Goal: Task Accomplishment & Management: Manage account settings

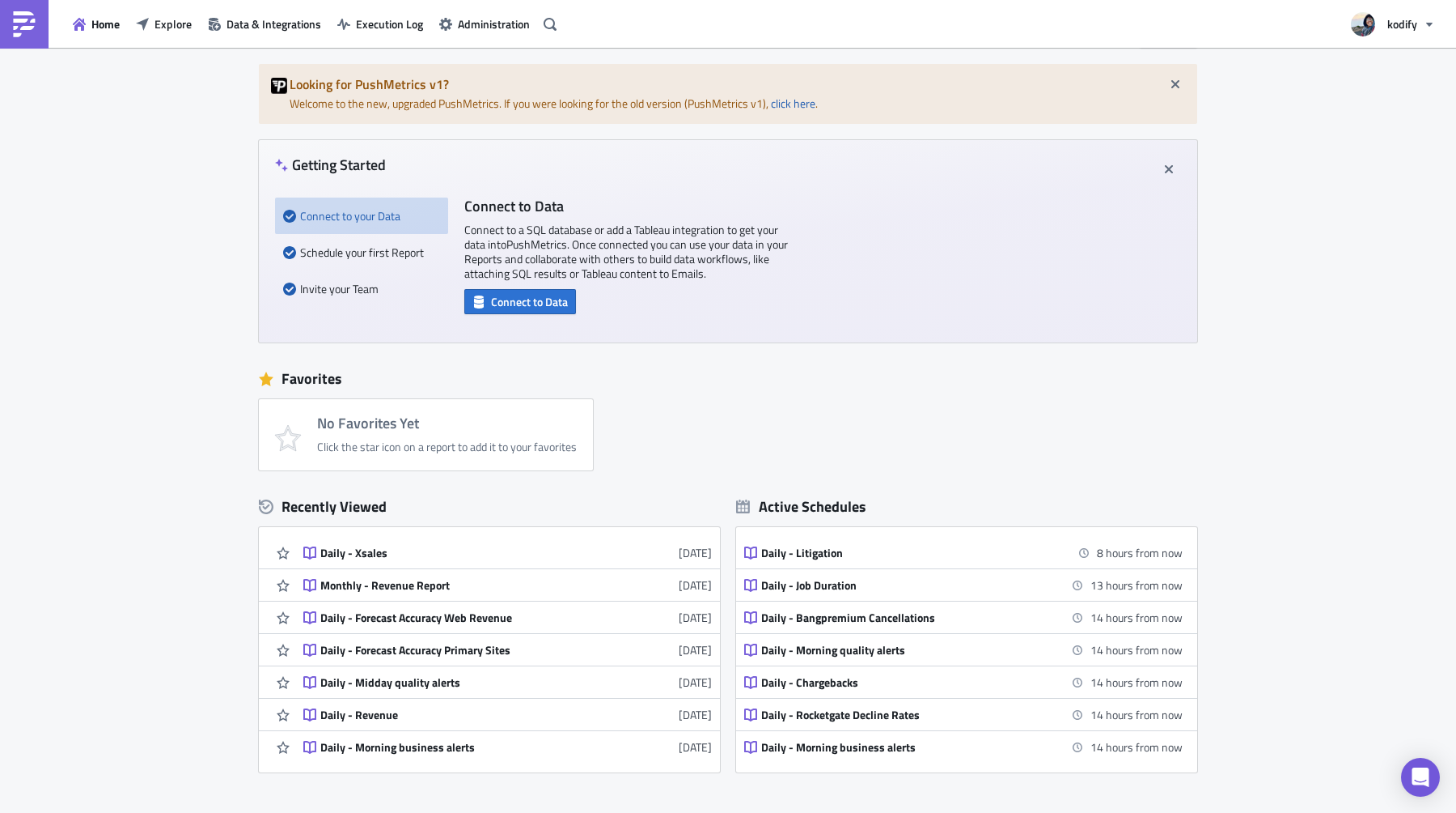
scroll to position [82, 0]
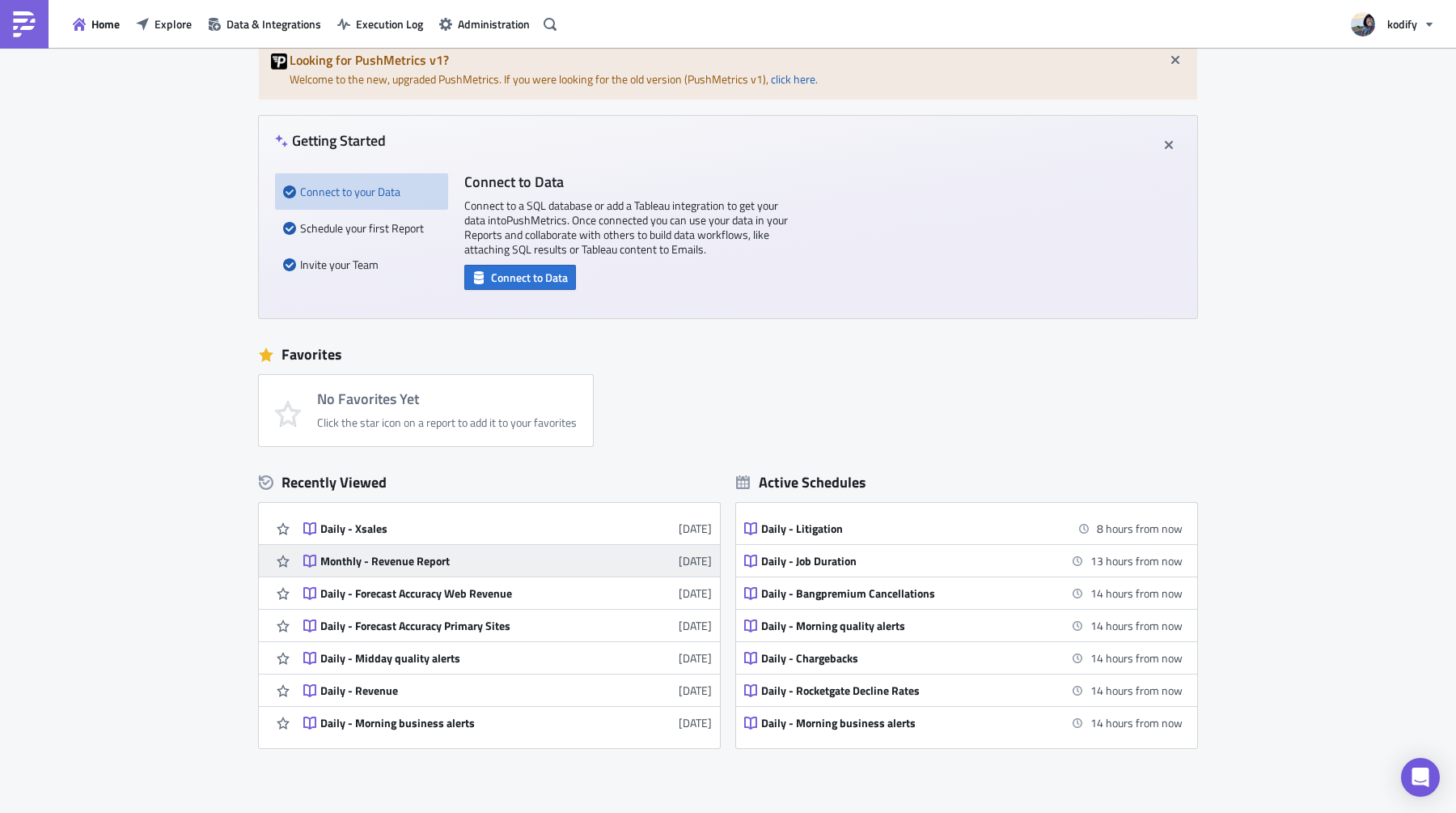
click at [419, 571] on link "Monthly - Revenue Report 1 month ago" at bounding box center [508, 561] width 408 height 32
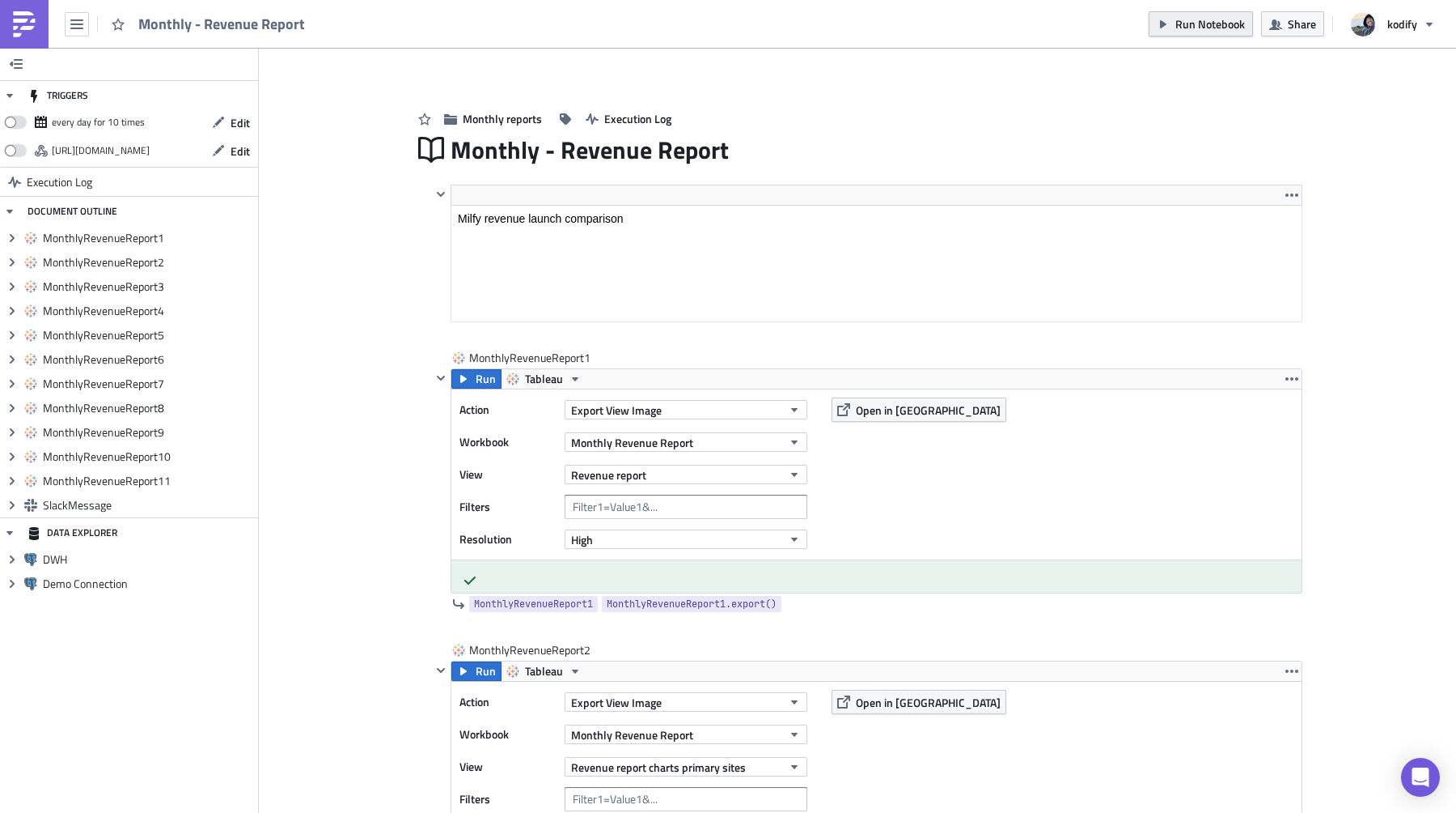
click at [1194, 16] on span "Run Notebook" at bounding box center [1210, 24] width 69 height 17
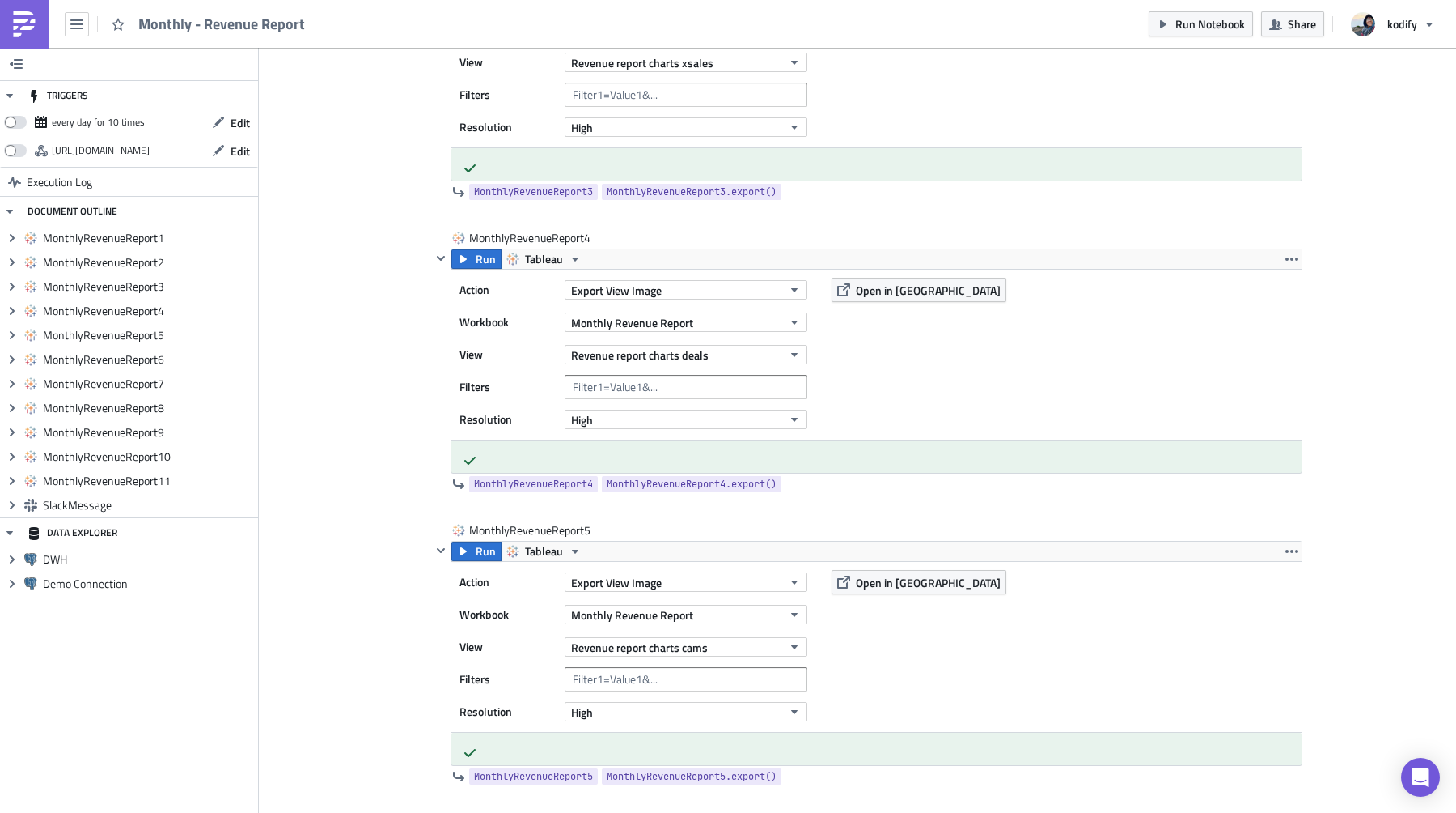
scroll to position [399, 0]
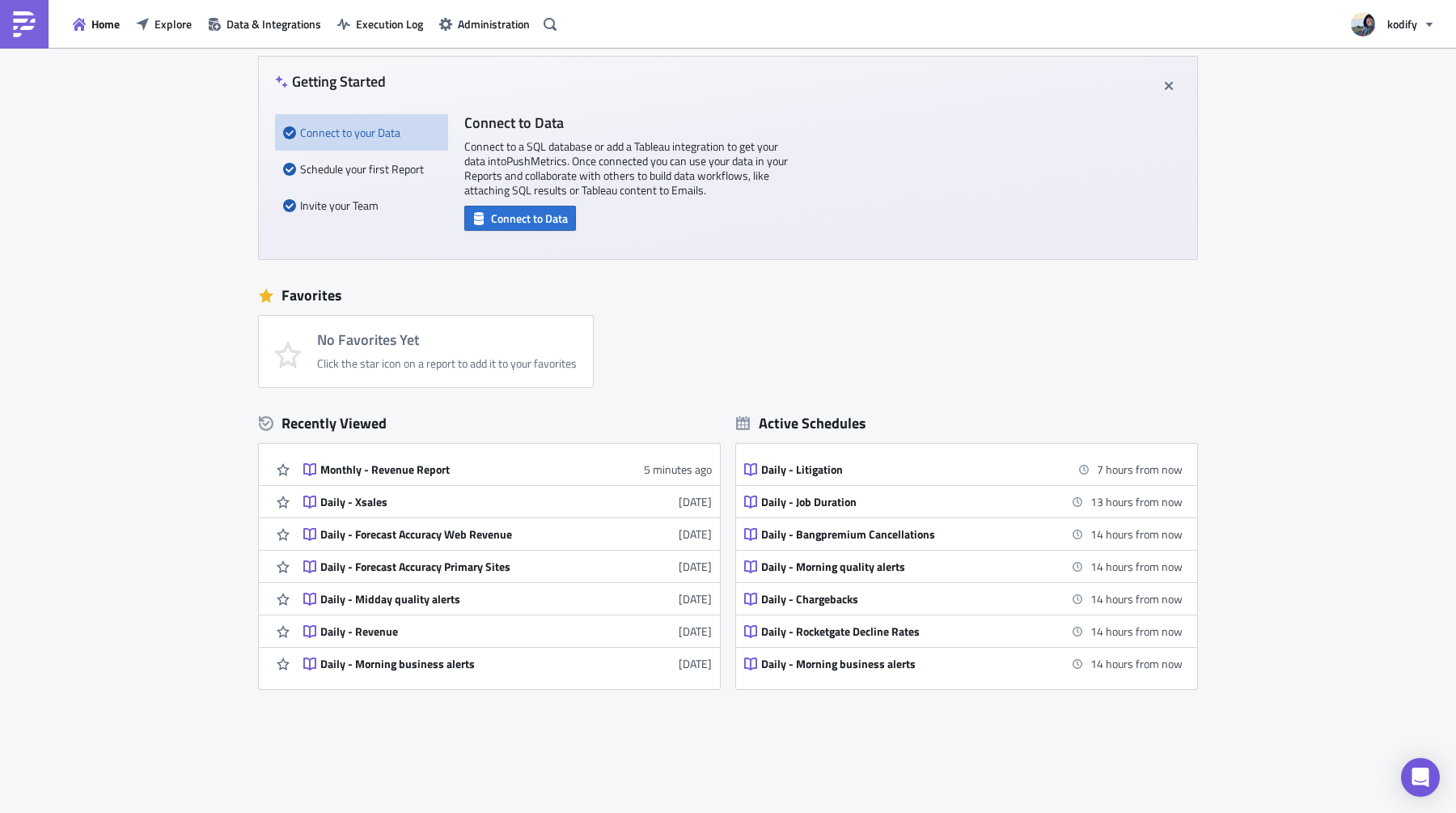
scroll to position [145, 0]
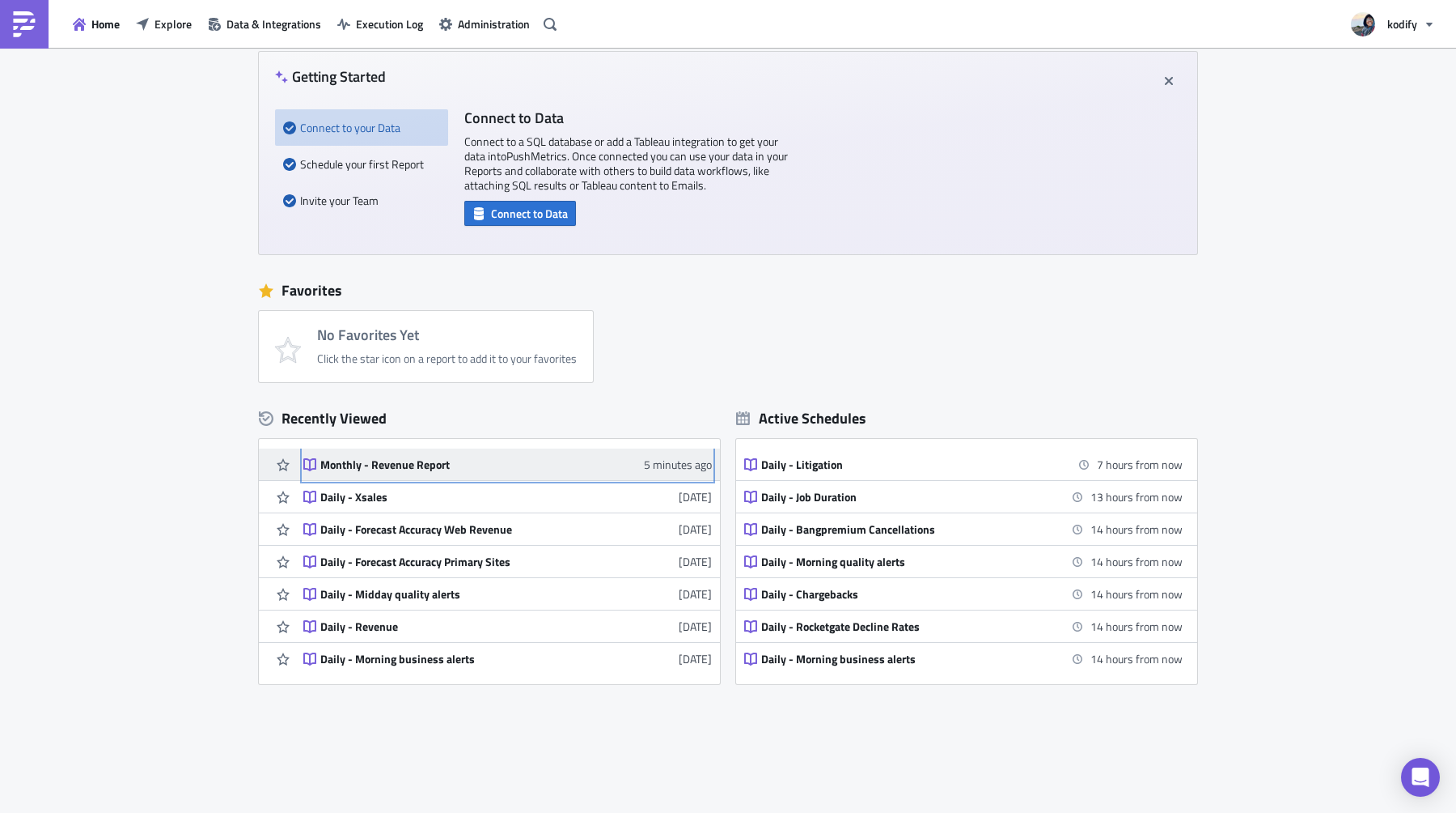
click at [395, 462] on div "Monthly - Revenue Report" at bounding box center [461, 465] width 283 height 15
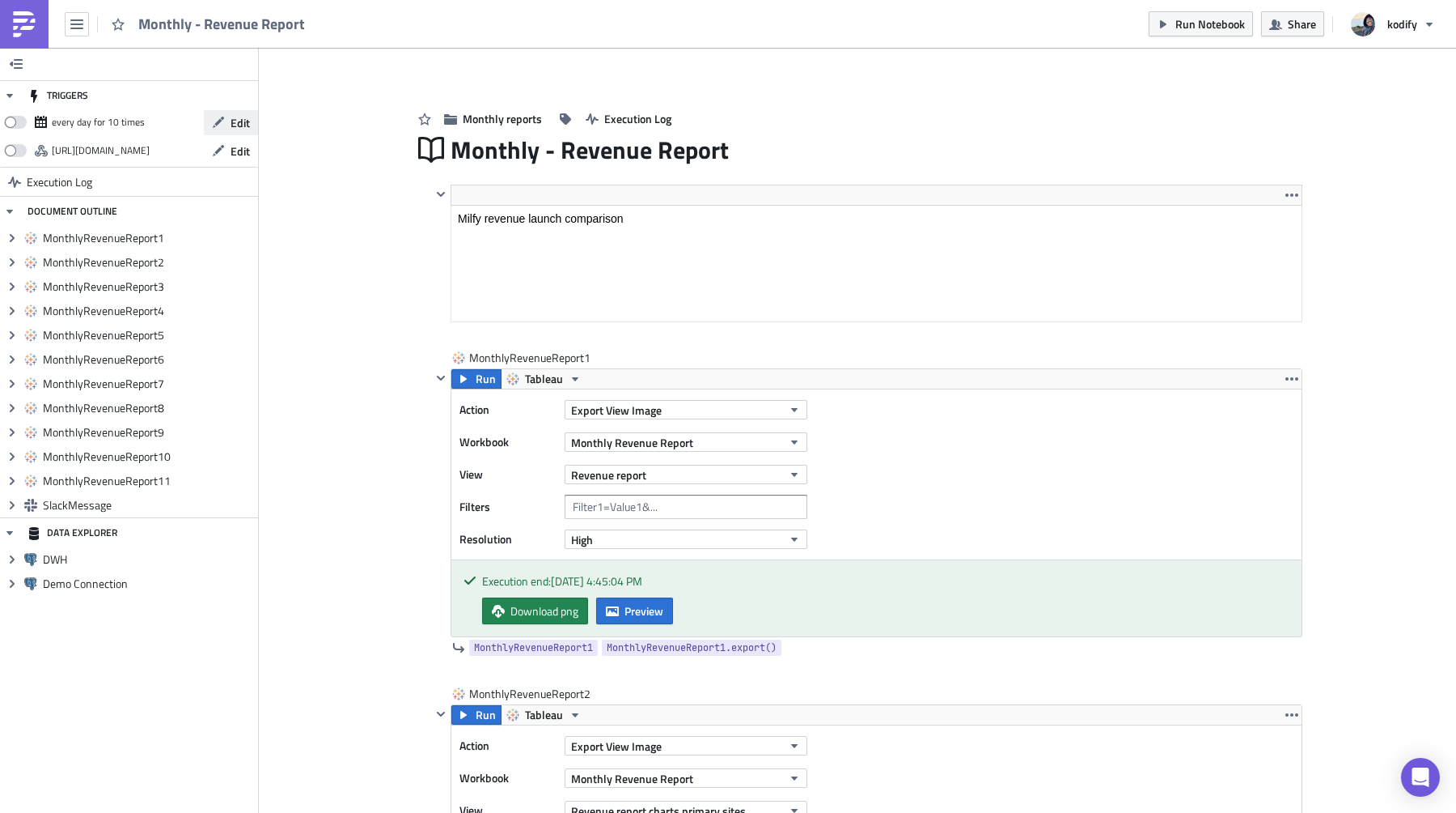
click at [221, 128] on icon "button" at bounding box center [219, 123] width 13 height 13
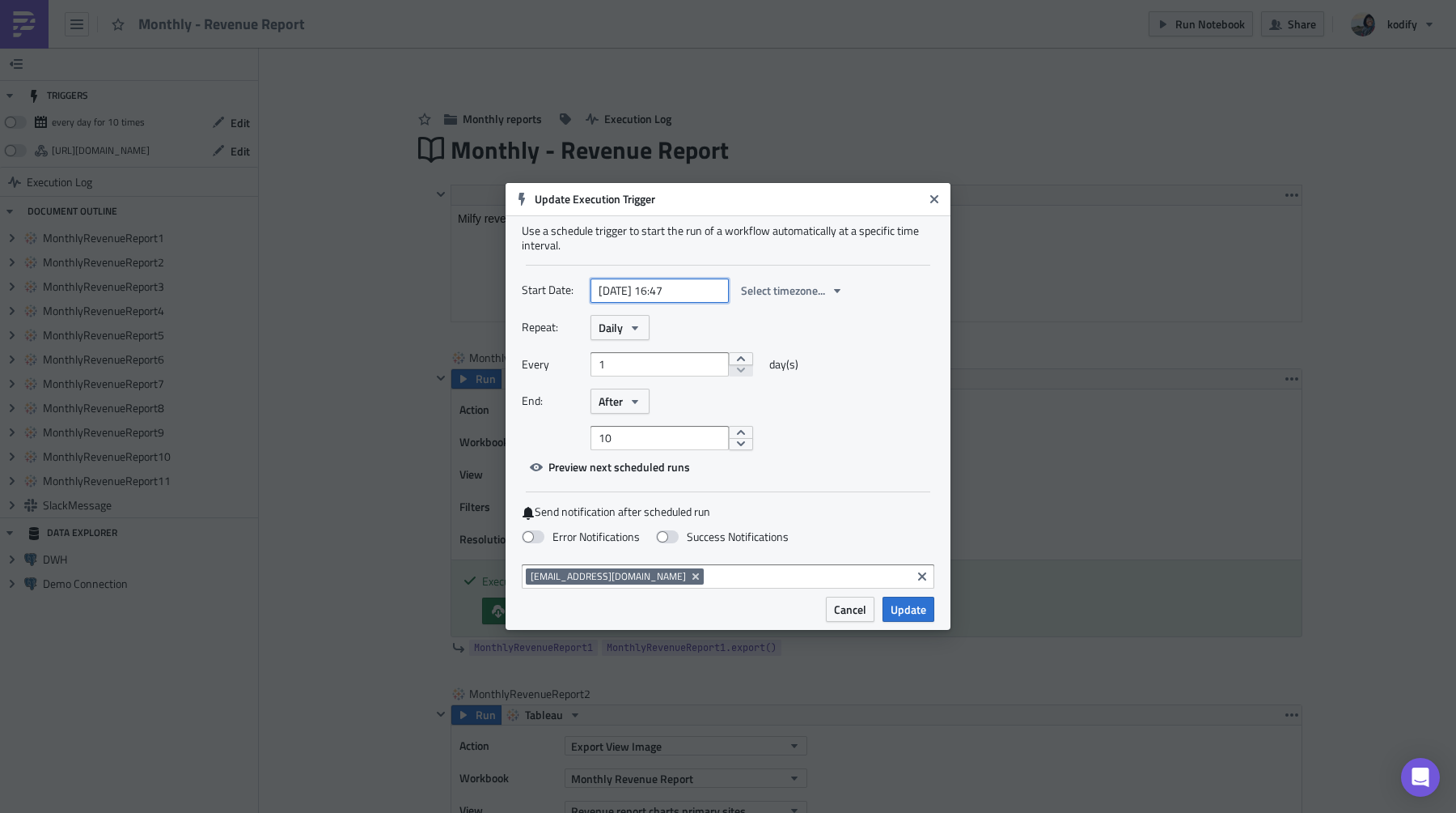
click at [681, 285] on input "[DATE] 16:47" at bounding box center [659, 291] width 138 height 25
select select "7"
select select "2025"
click at [730, 335] on icon "Go to next month" at bounding box center [733, 329] width 13 height 13
type input "[DATE] 16:47"
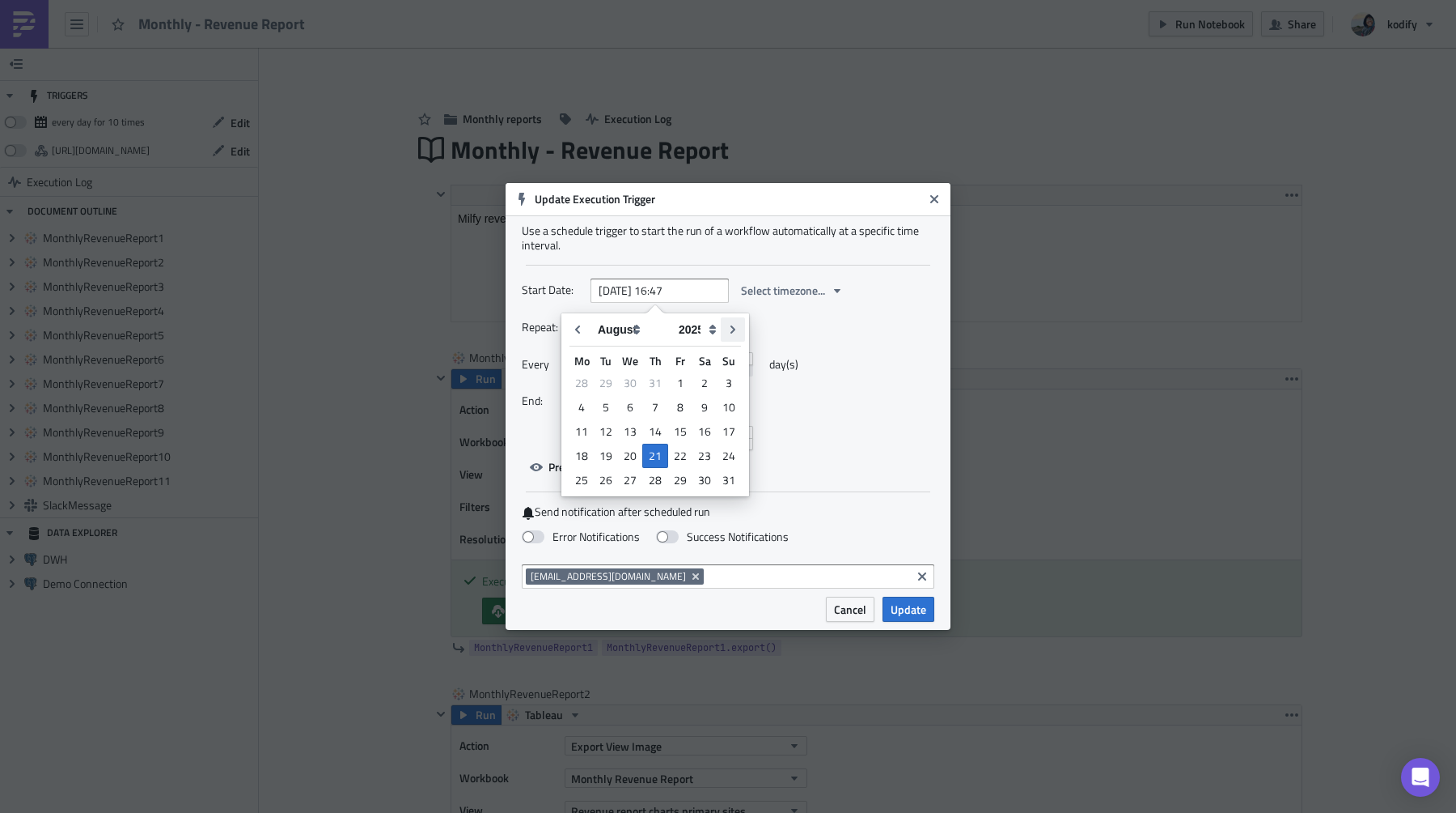
select select "8"
click at [639, 385] on div "3" at bounding box center [631, 383] width 24 height 23
type input "[DATE] 16:47"
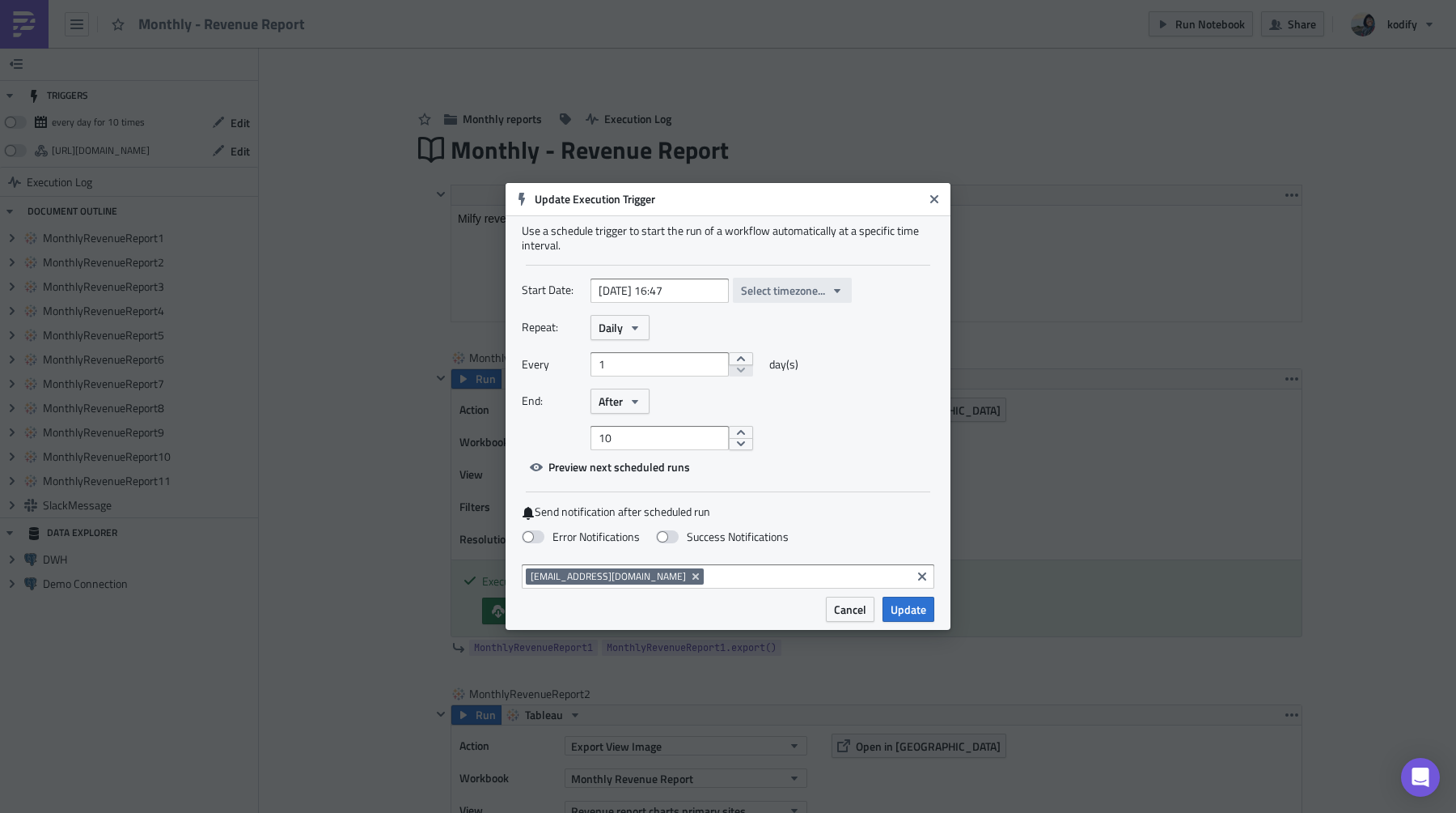
click at [804, 295] on span "Select timezone..." at bounding box center [783, 290] width 84 height 17
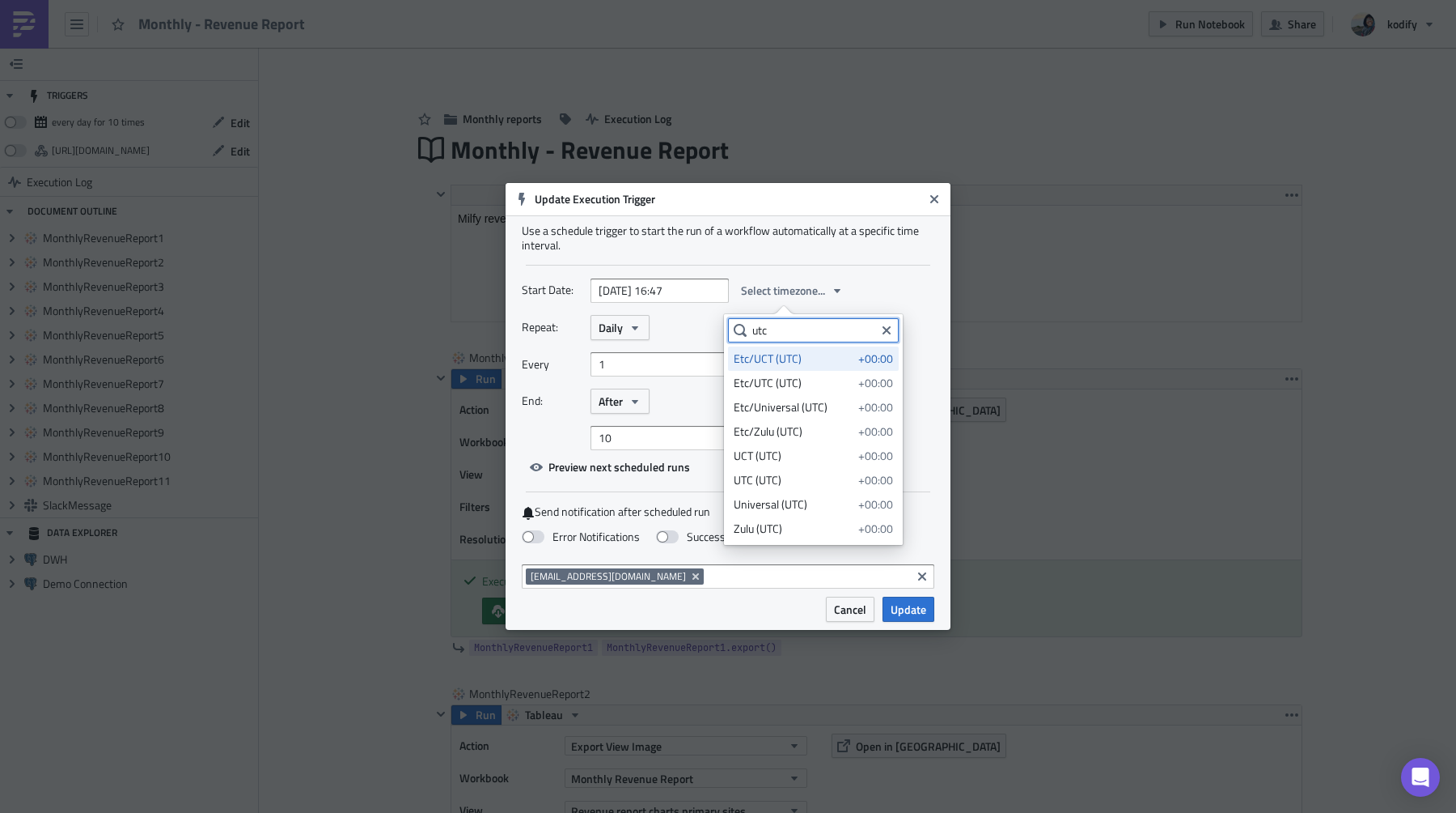
type input "utc"
click at [827, 361] on div "Etc/UCT (UTC)" at bounding box center [794, 359] width 119 height 16
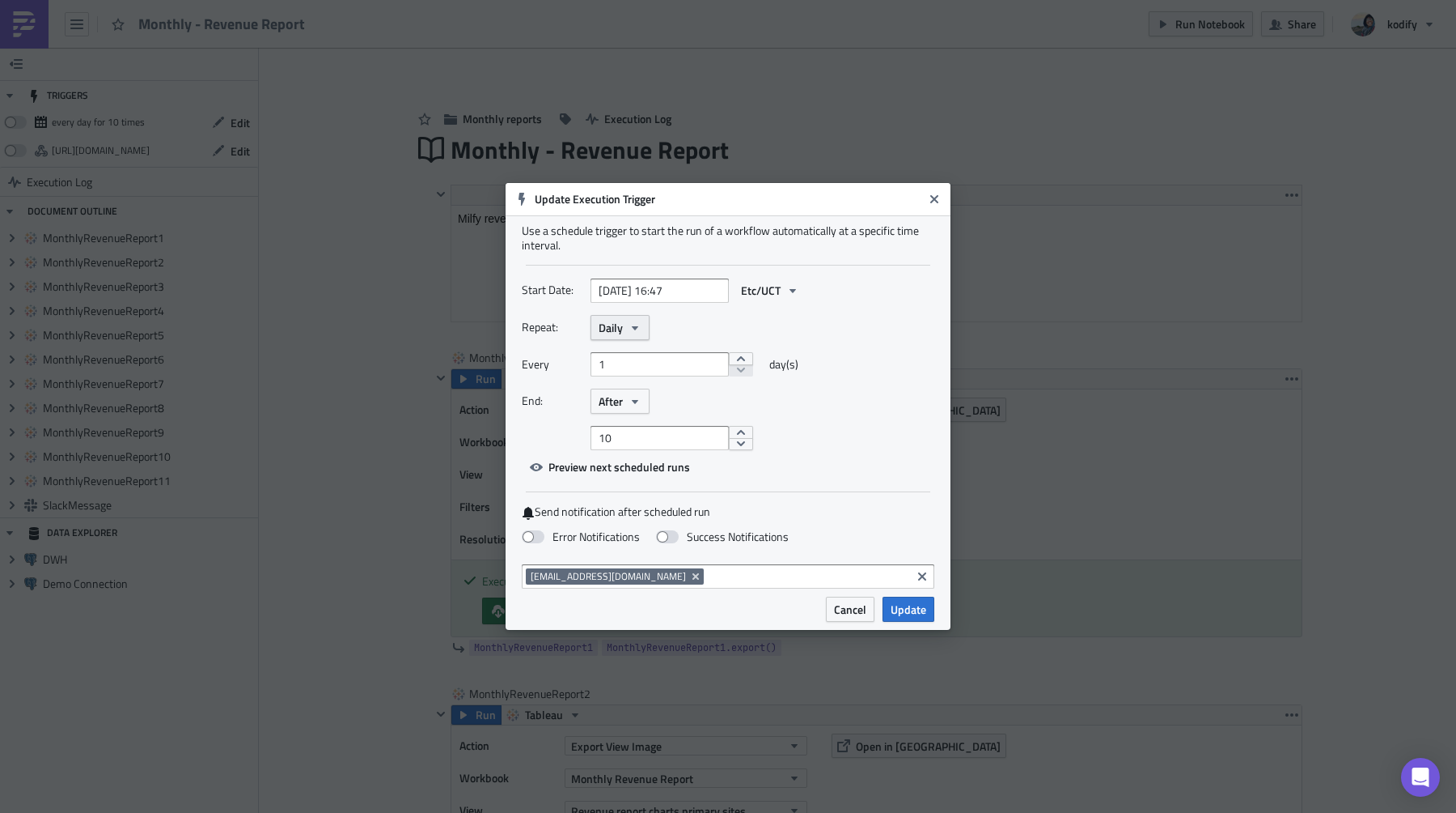
click at [629, 331] on icon "button" at bounding box center [635, 328] width 13 height 13
click at [629, 382] on div "Monthly" at bounding box center [667, 382] width 134 height 16
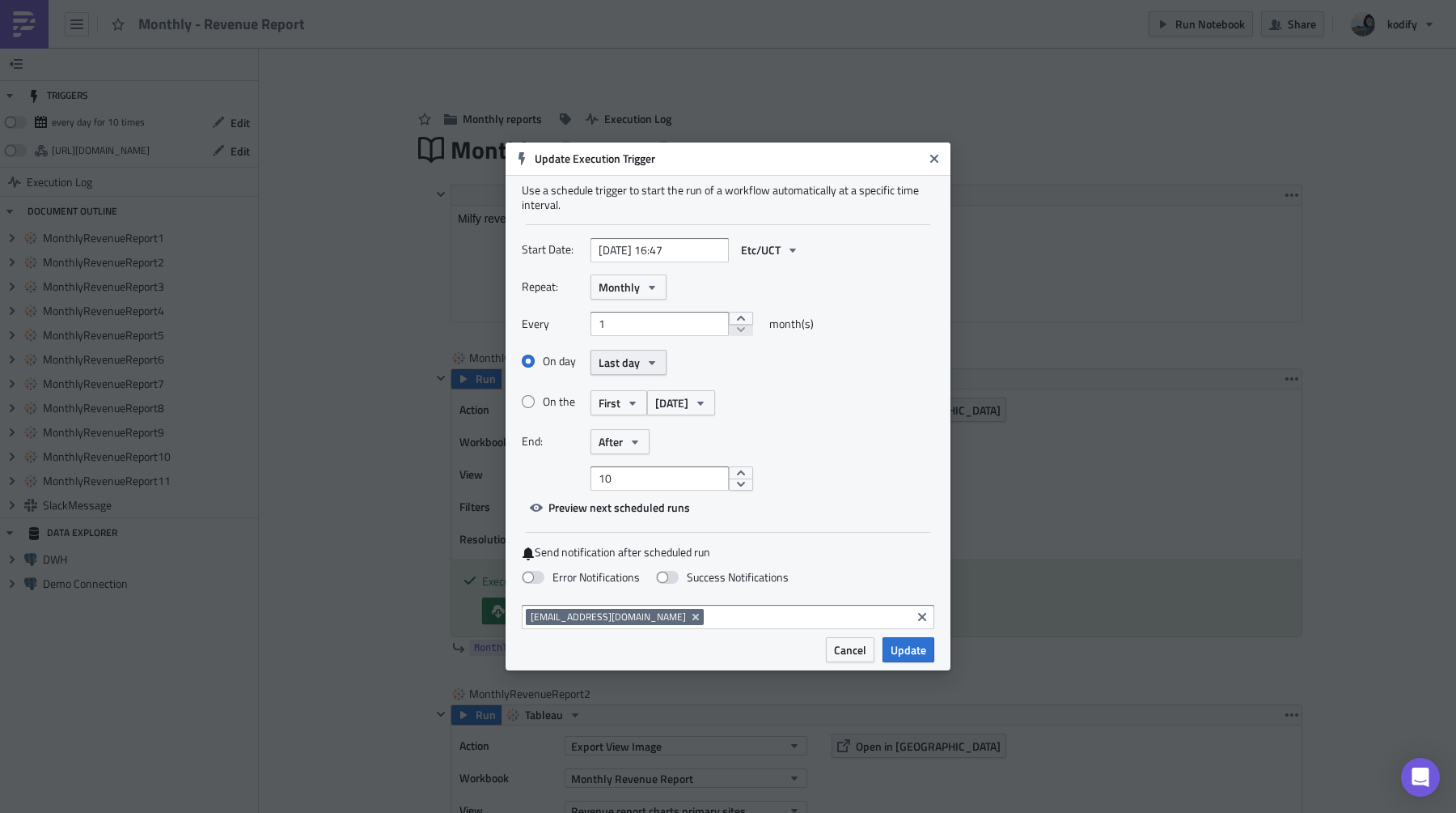
click at [665, 360] on button "Last day" at bounding box center [628, 362] width 76 height 25
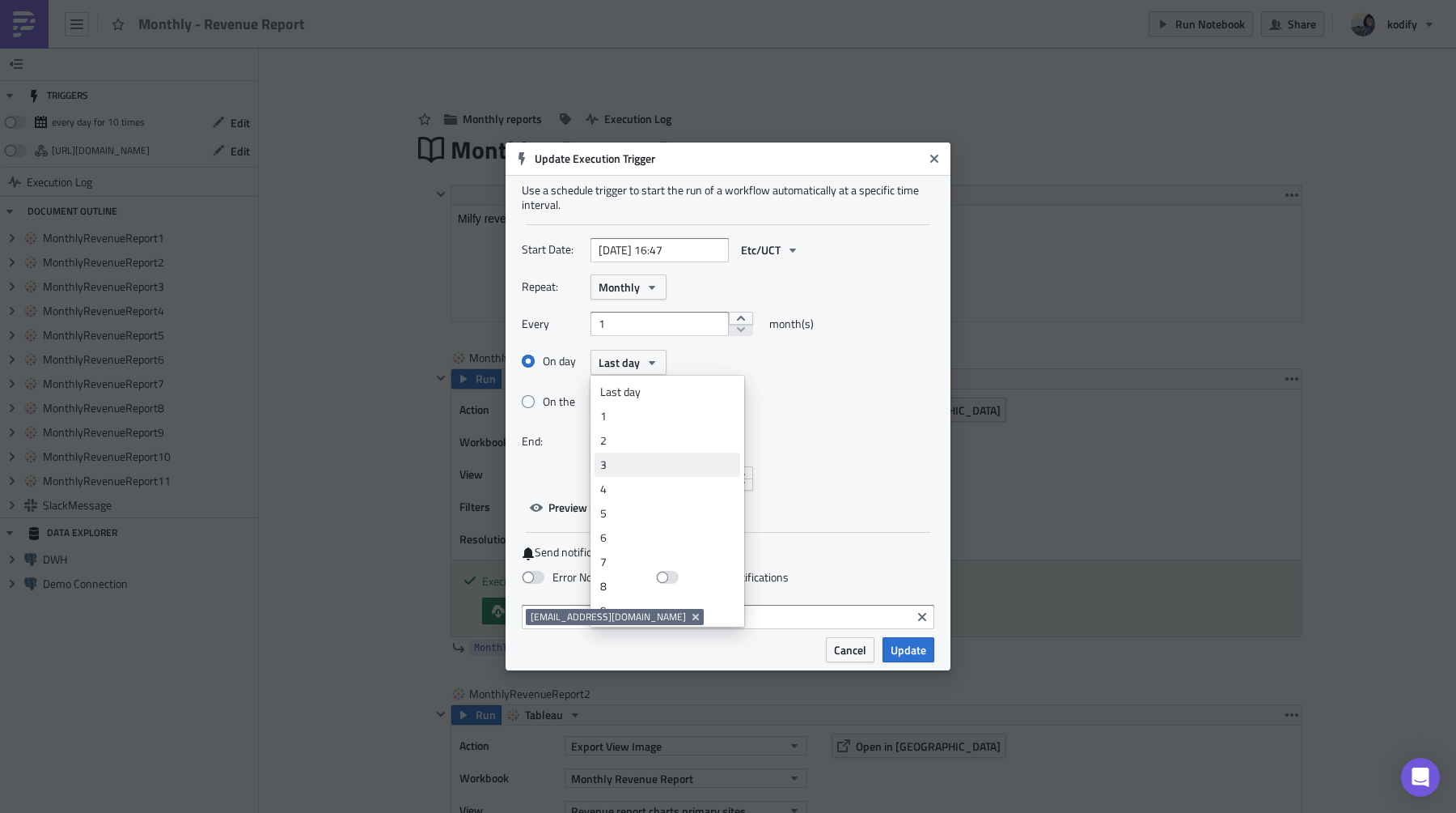
click at [673, 453] on link "3" at bounding box center [667, 465] width 145 height 25
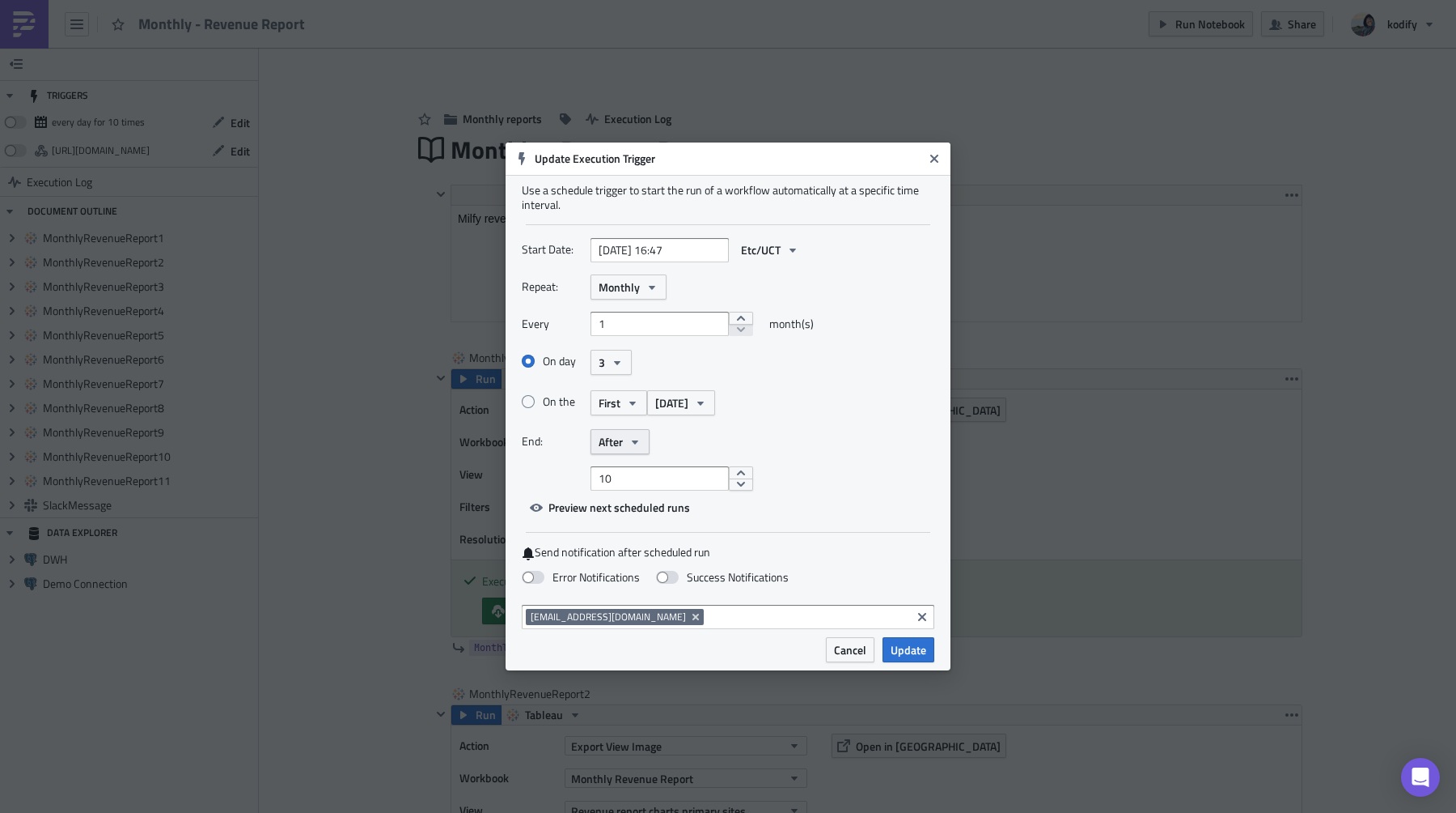
click at [628, 443] on button "After" at bounding box center [620, 441] width 59 height 25
click at [630, 474] on div "Never" at bounding box center [667, 471] width 134 height 16
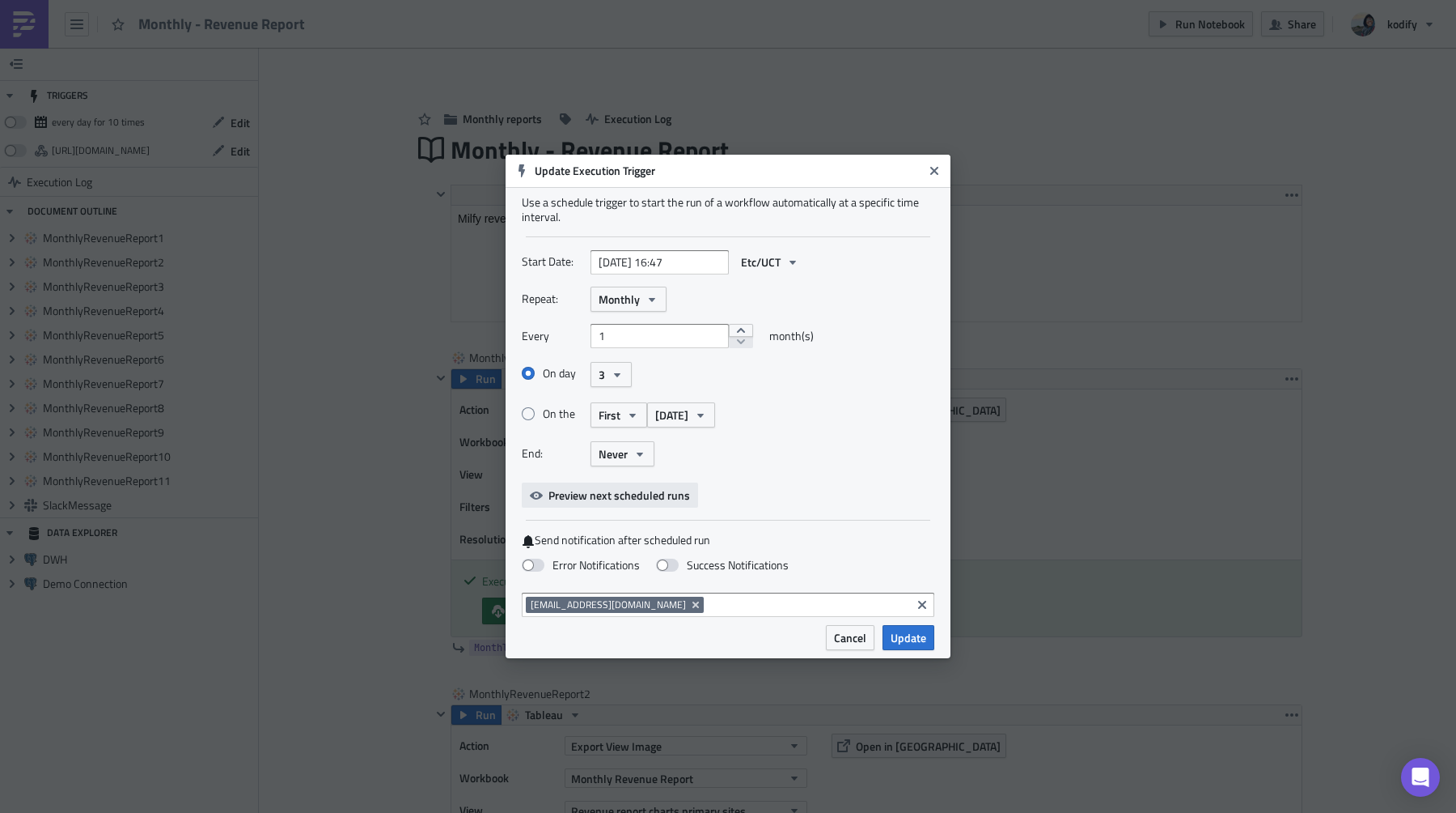
click at [635, 490] on span "Preview next scheduled runs" at bounding box center [619, 494] width 141 height 17
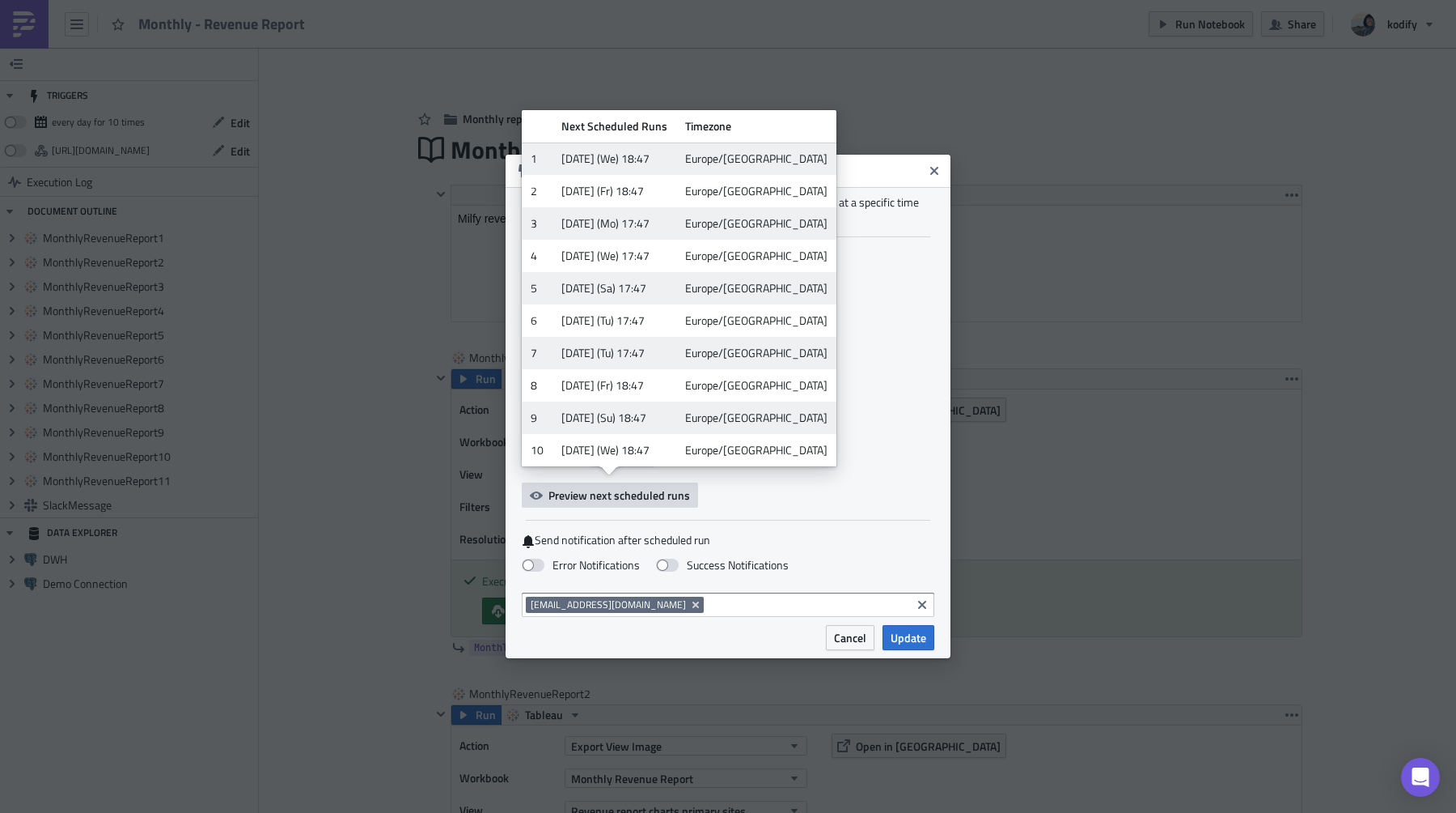
click at [822, 273] on div "Start Date: [DATE] 16:47 Etc/UCT" at bounding box center [728, 261] width 412 height 25
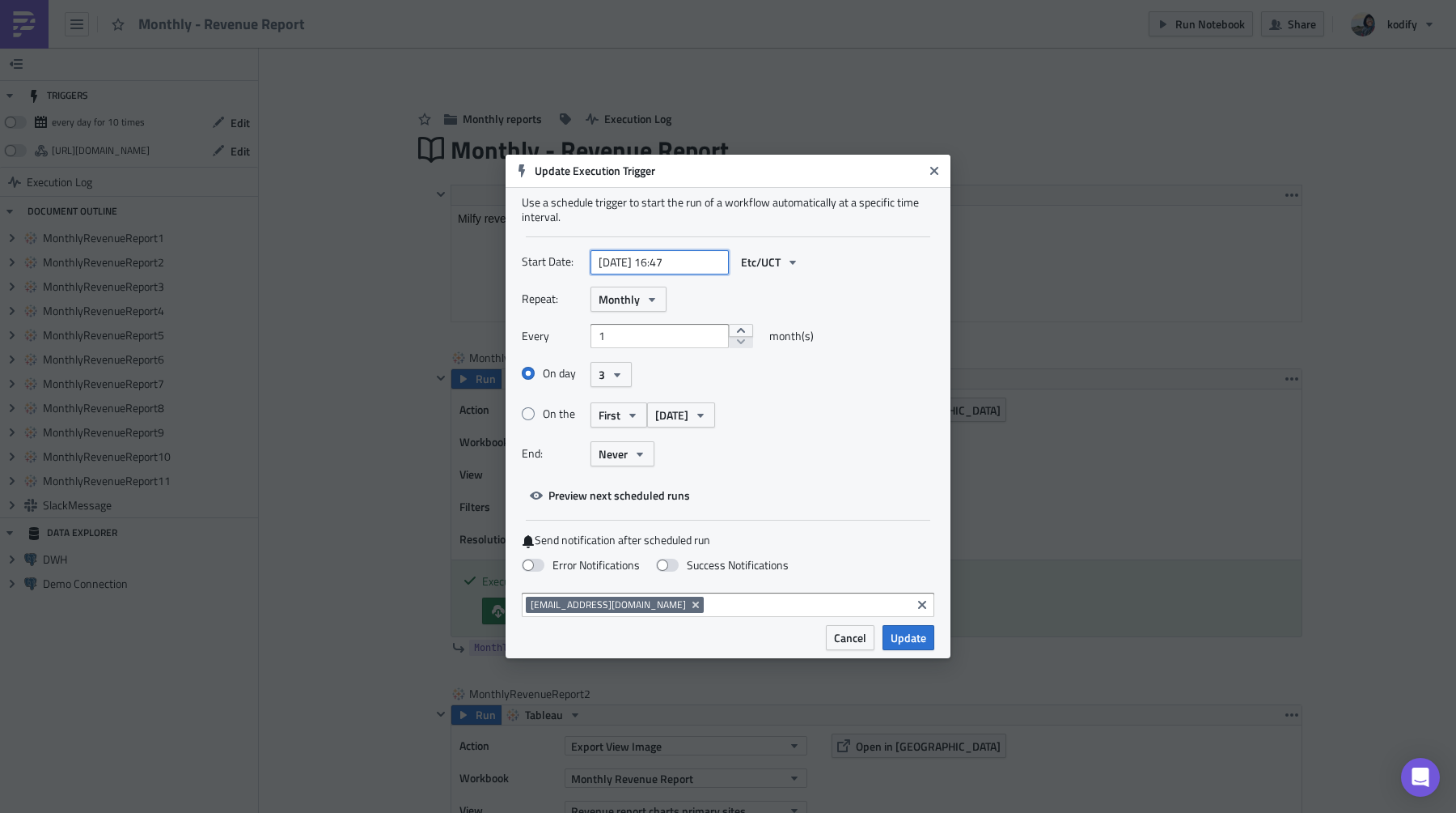
click at [676, 253] on input "[DATE] 16:47" at bounding box center [659, 262] width 138 height 25
select select "8"
select select "2025"
drag, startPoint x: 666, startPoint y: 261, endPoint x: 716, endPoint y: 264, distance: 50.1
click at [718, 266] on input "[DATE] 16:47" at bounding box center [659, 262] width 138 height 25
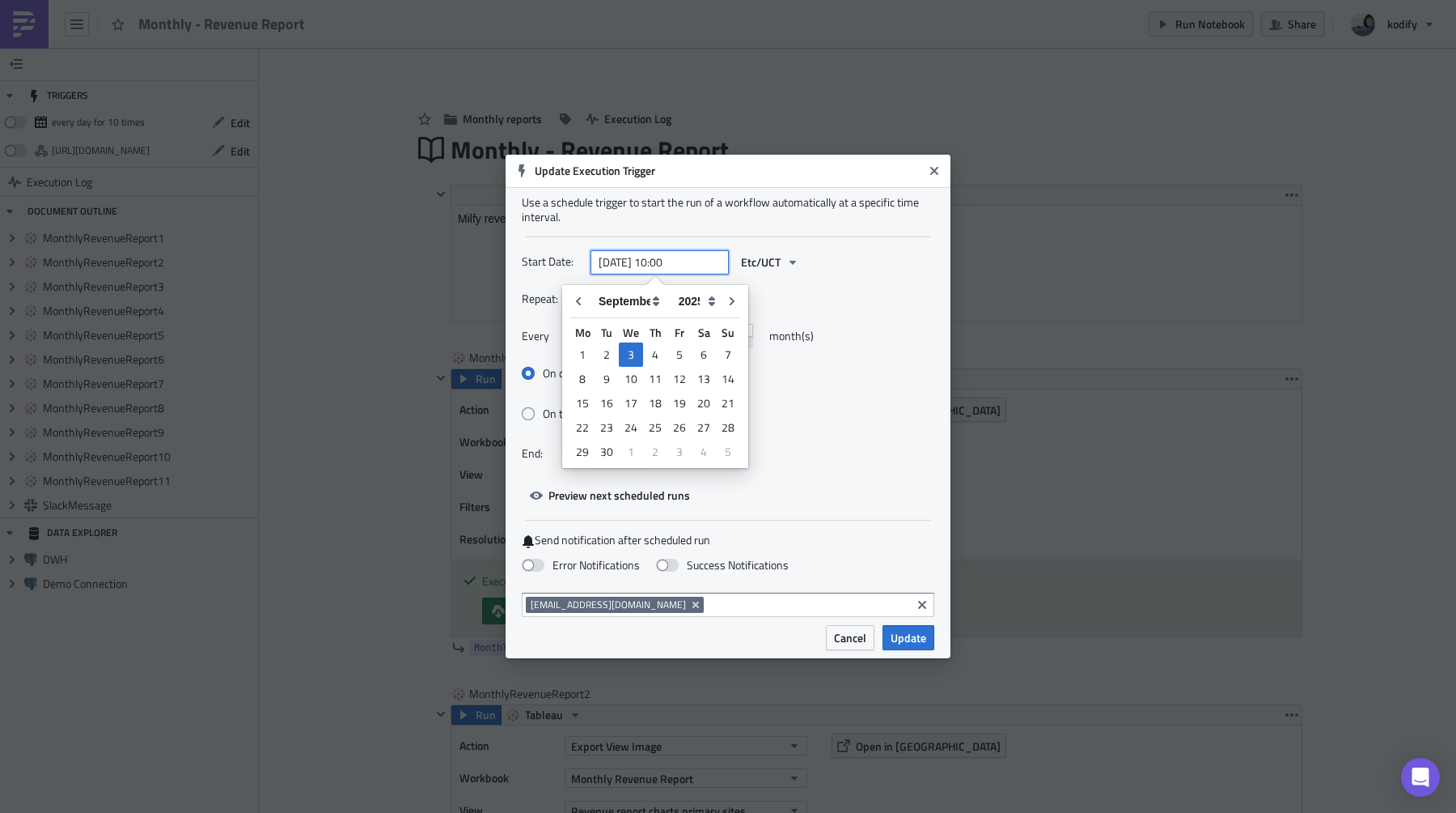
type input "[DATE] 10:00"
click at [847, 300] on div "Repeat: Monthly" at bounding box center [728, 299] width 412 height 25
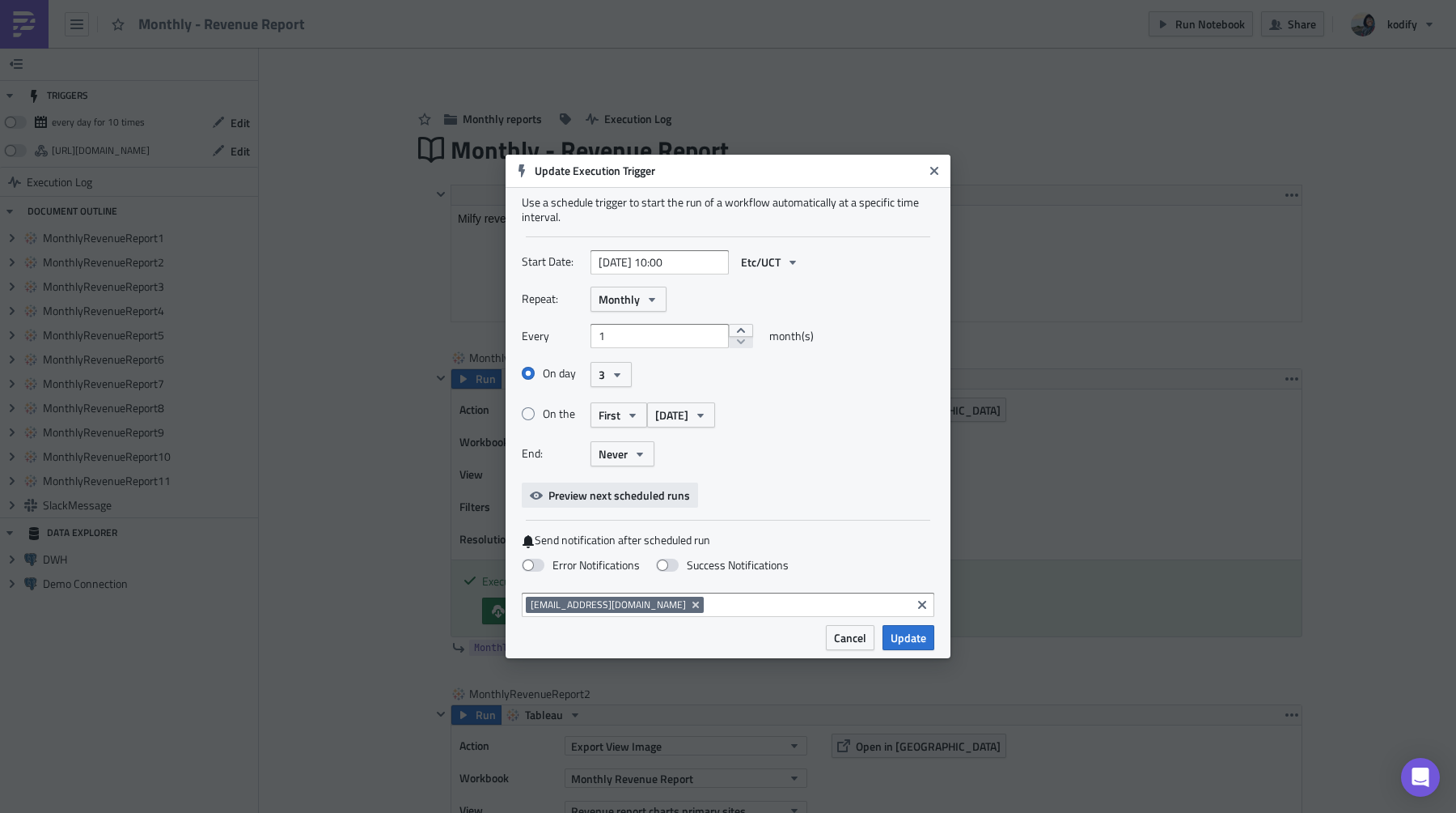
click at [621, 503] on span "Preview next scheduled runs" at bounding box center [619, 494] width 141 height 17
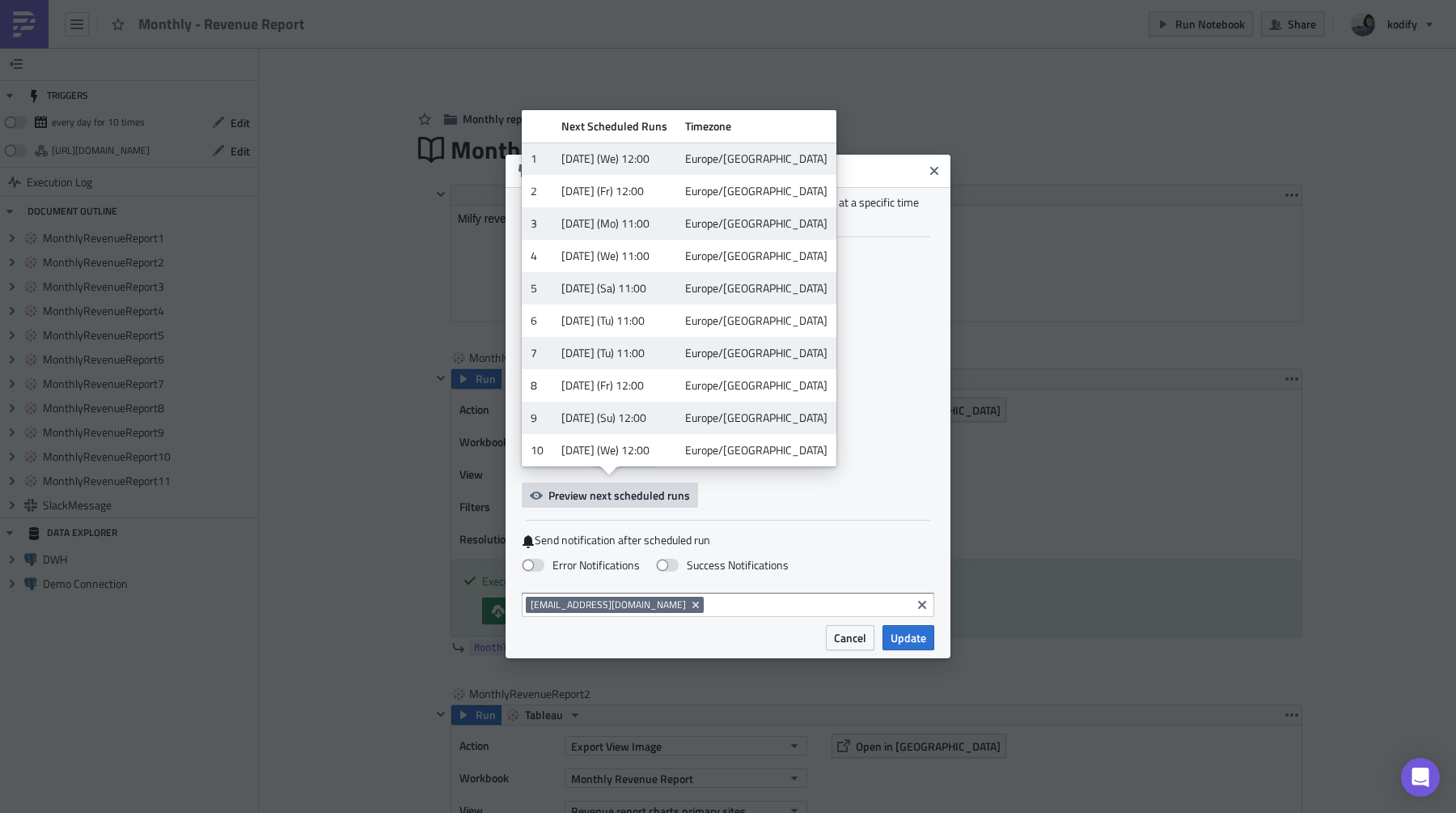
click at [863, 314] on div "Repeat: Monthly Every 1 month(s) On day 3 On the First [DATE] End: Never" at bounding box center [728, 382] width 412 height 192
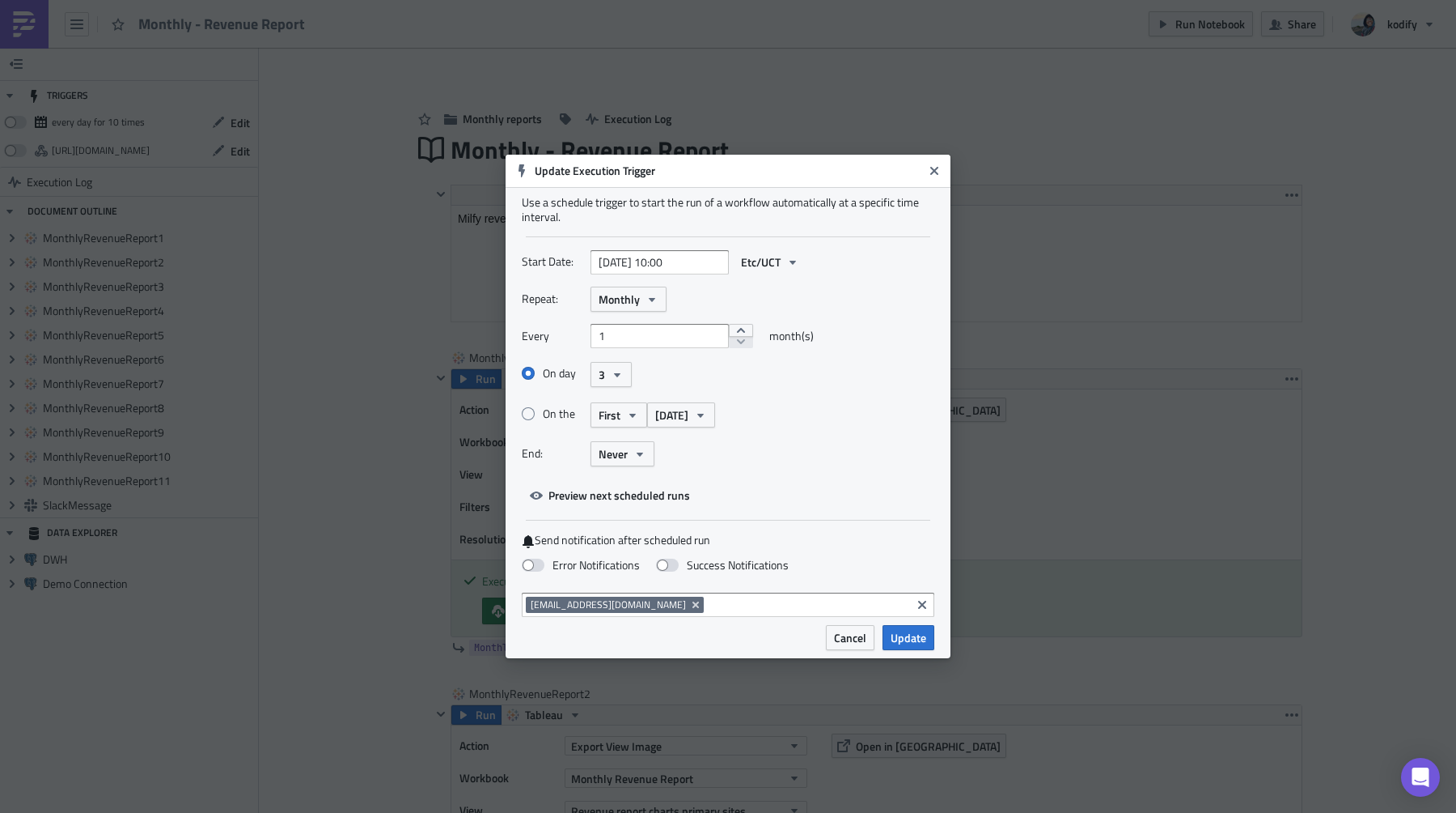
click at [708, 609] on input at bounding box center [808, 605] width 199 height 16
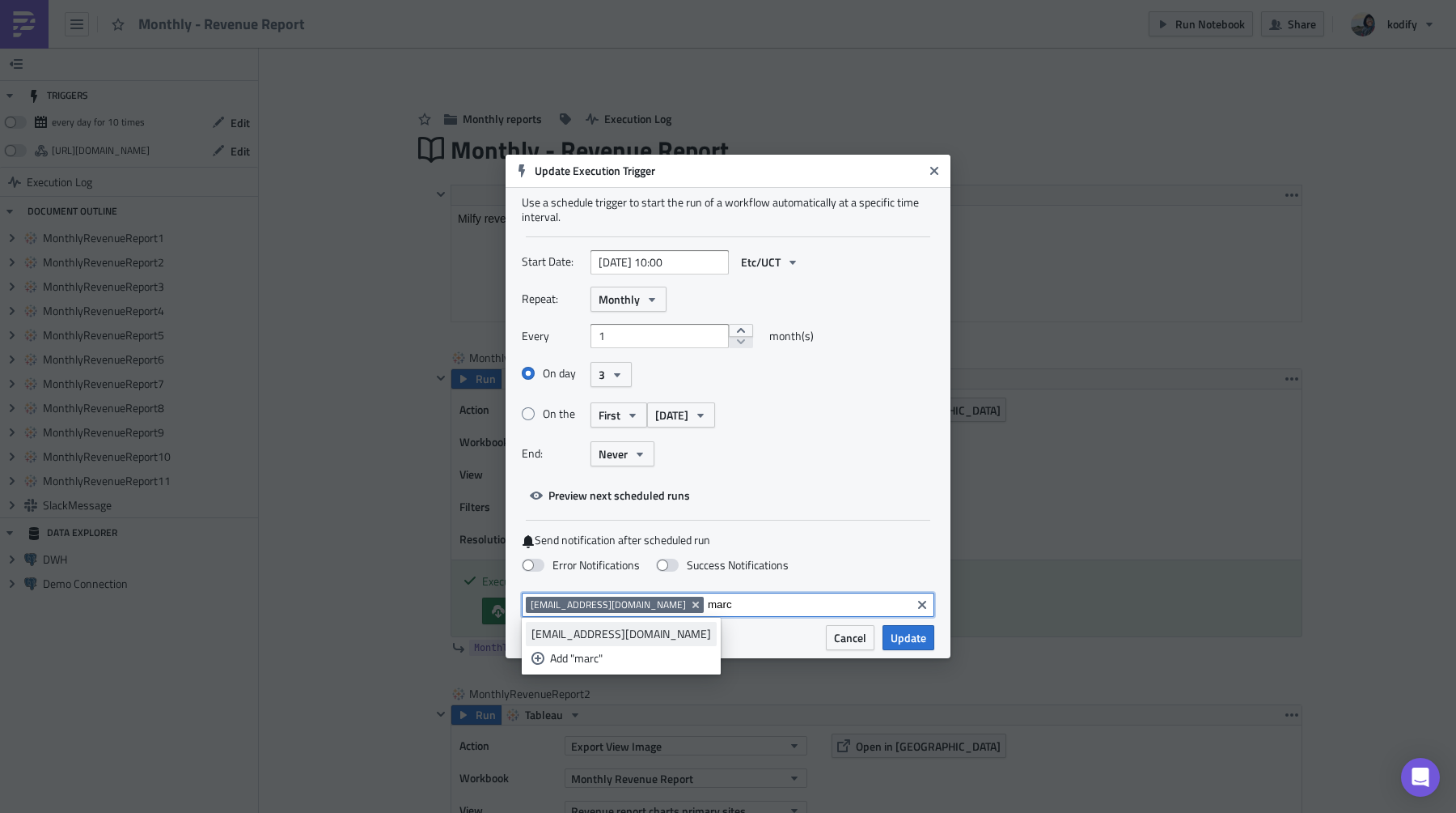
type input "marc"
click at [617, 638] on div "[EMAIL_ADDRESS][DOMAIN_NAME]" at bounding box center [621, 634] width 180 height 16
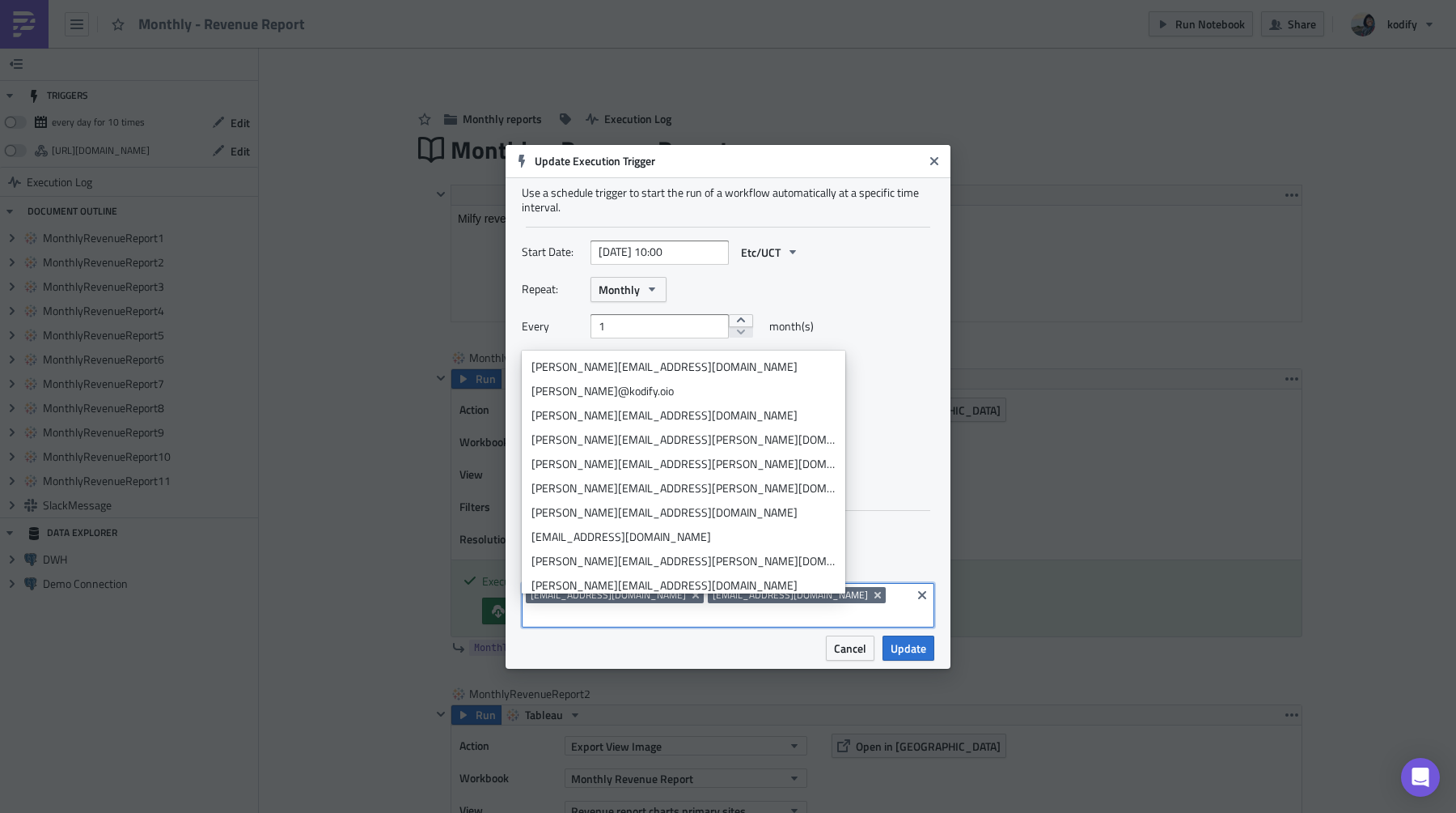
click at [796, 508] on div "Use a schedule trigger to start the run of a workflow automatically at a specif…" at bounding box center [728, 406] width 445 height 458
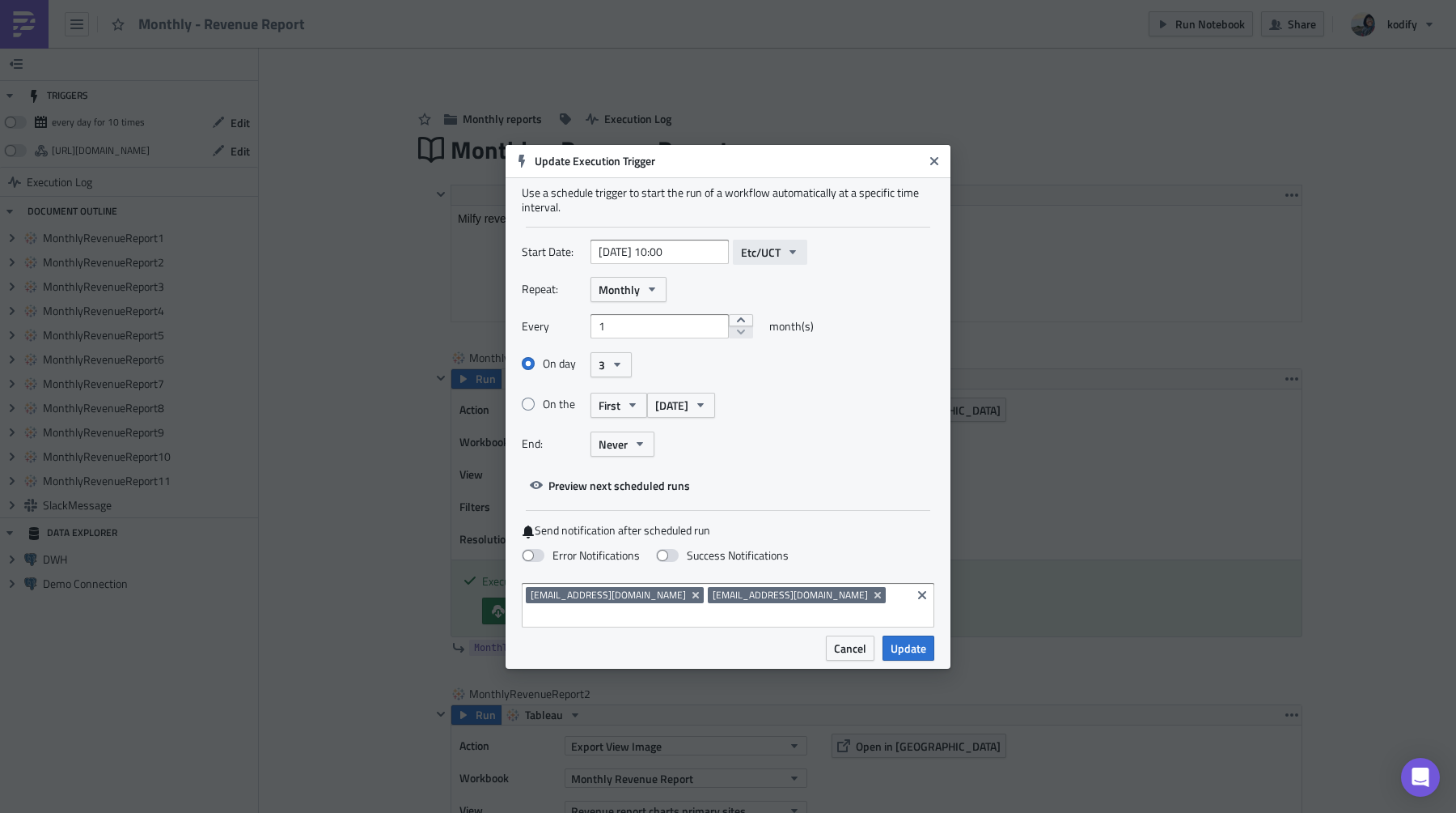
click at [741, 261] on span "Etc/UCT" at bounding box center [761, 252] width 40 height 17
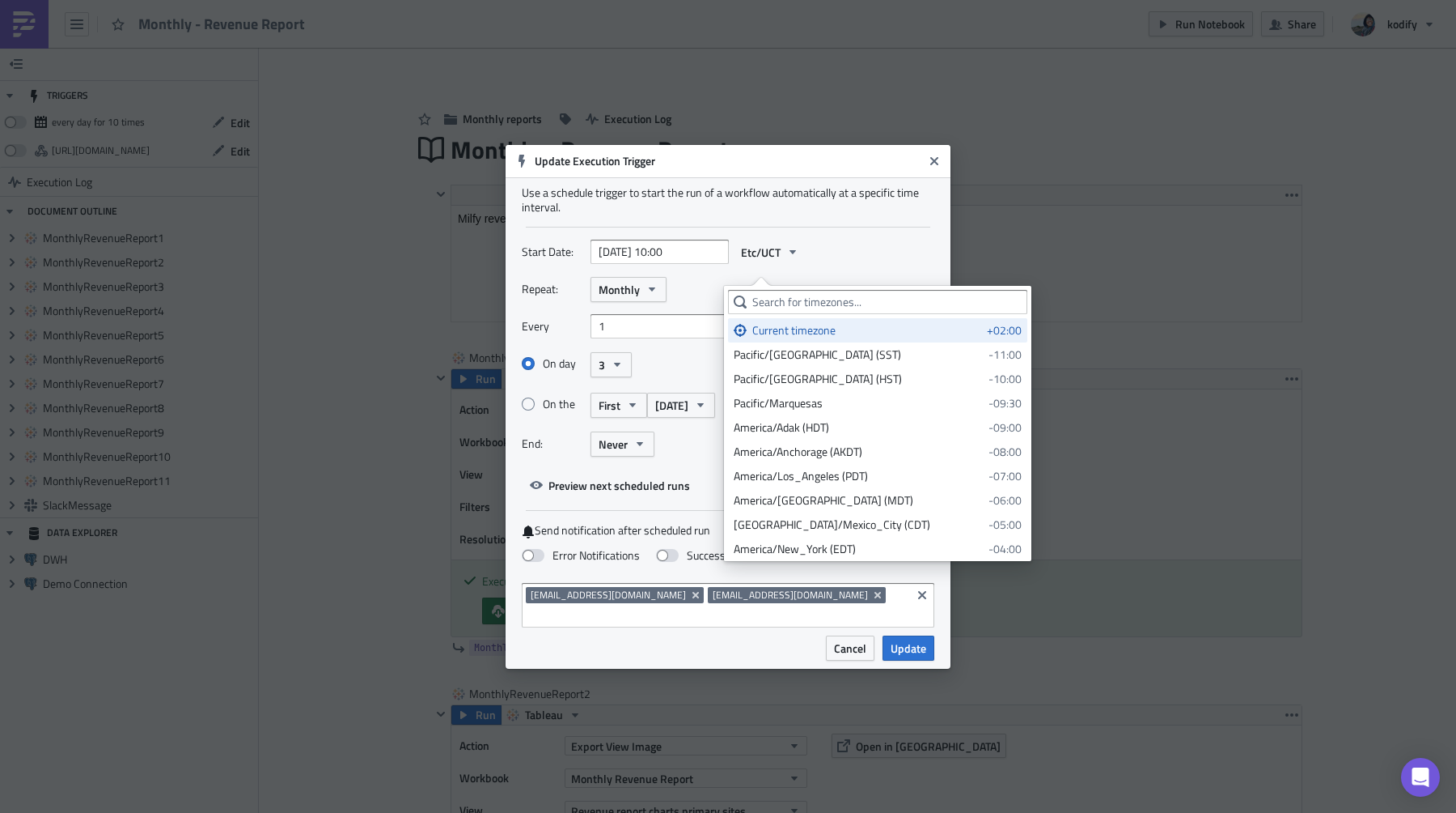
click at [884, 265] on div "Start Date: [DATE] 10:00 Etc/UCT" at bounding box center [728, 252] width 412 height 25
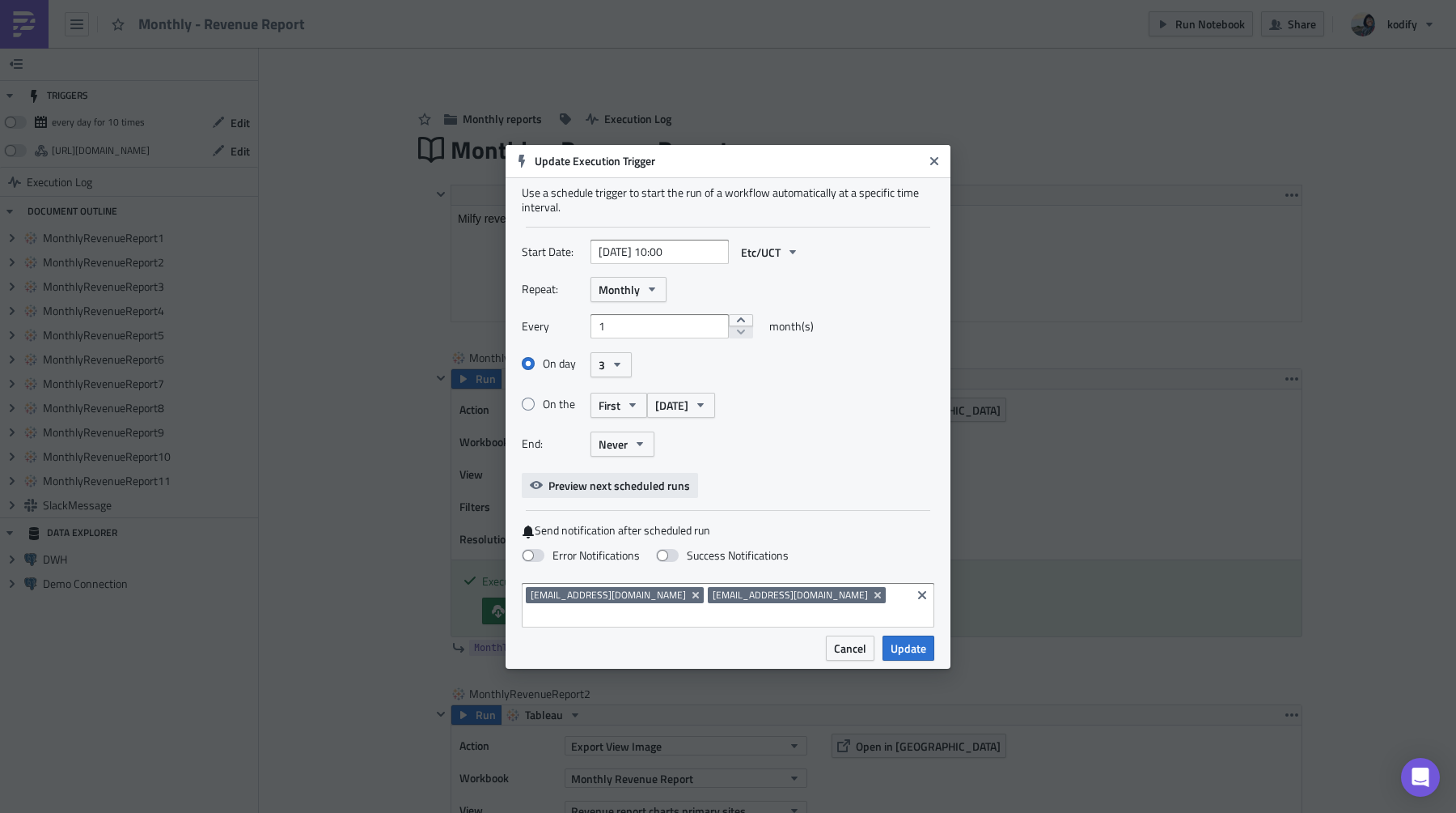
click at [636, 494] on span "Preview next scheduled runs" at bounding box center [619, 485] width 141 height 17
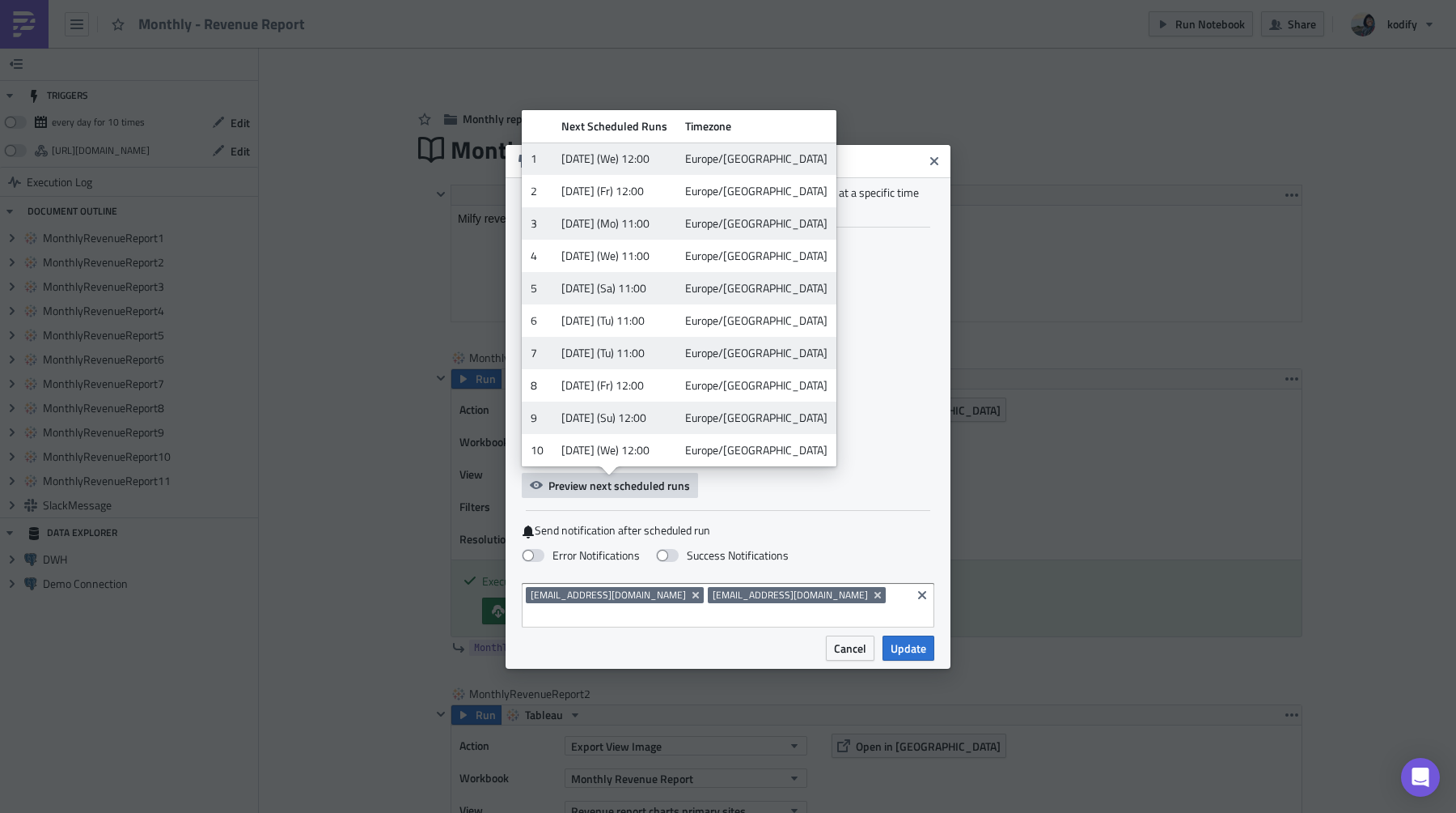
click at [899, 326] on div "Every 1 month(s)" at bounding box center [728, 332] width 412 height 37
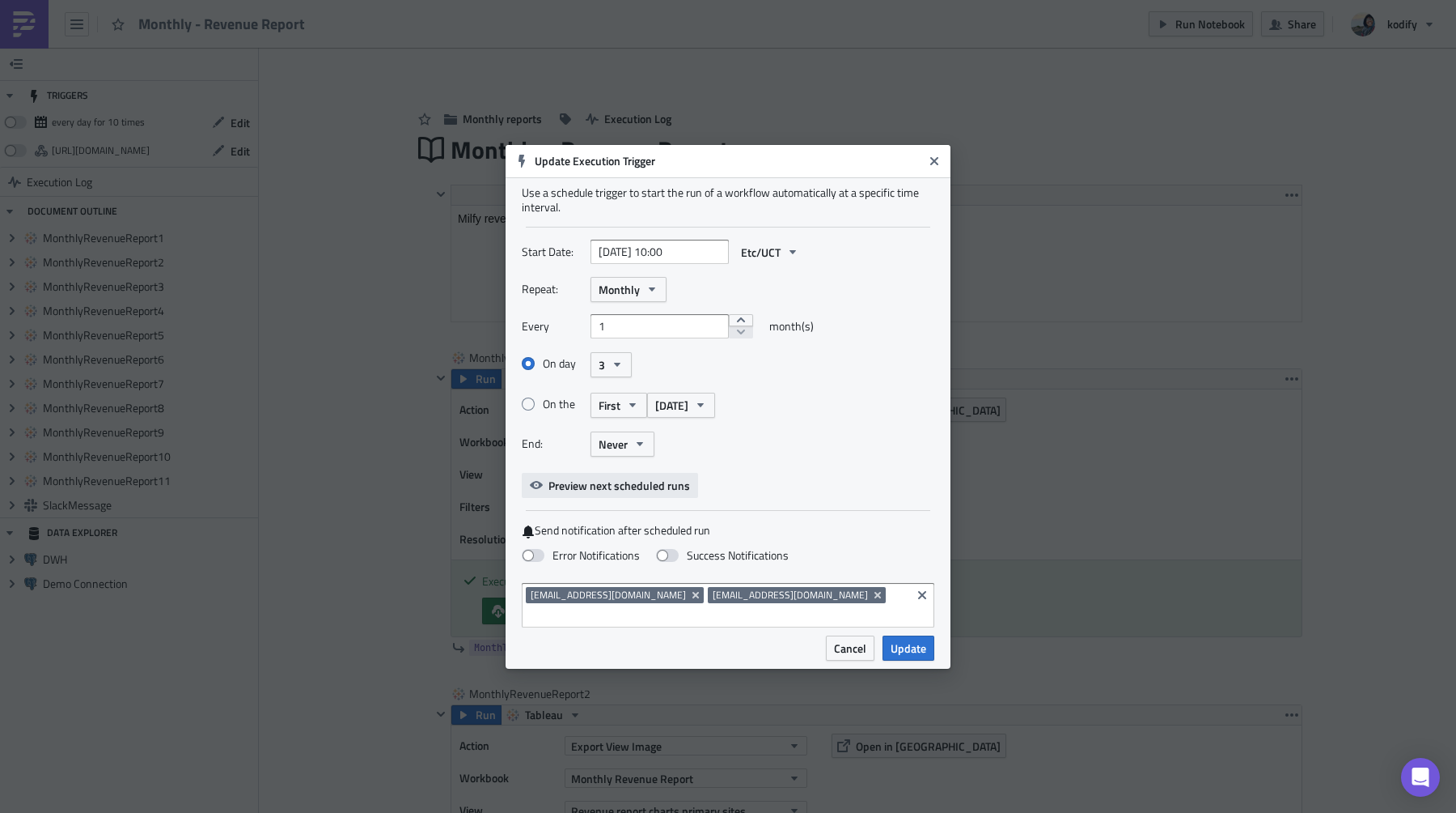
click at [586, 487] on span "Preview next scheduled runs" at bounding box center [619, 485] width 141 height 17
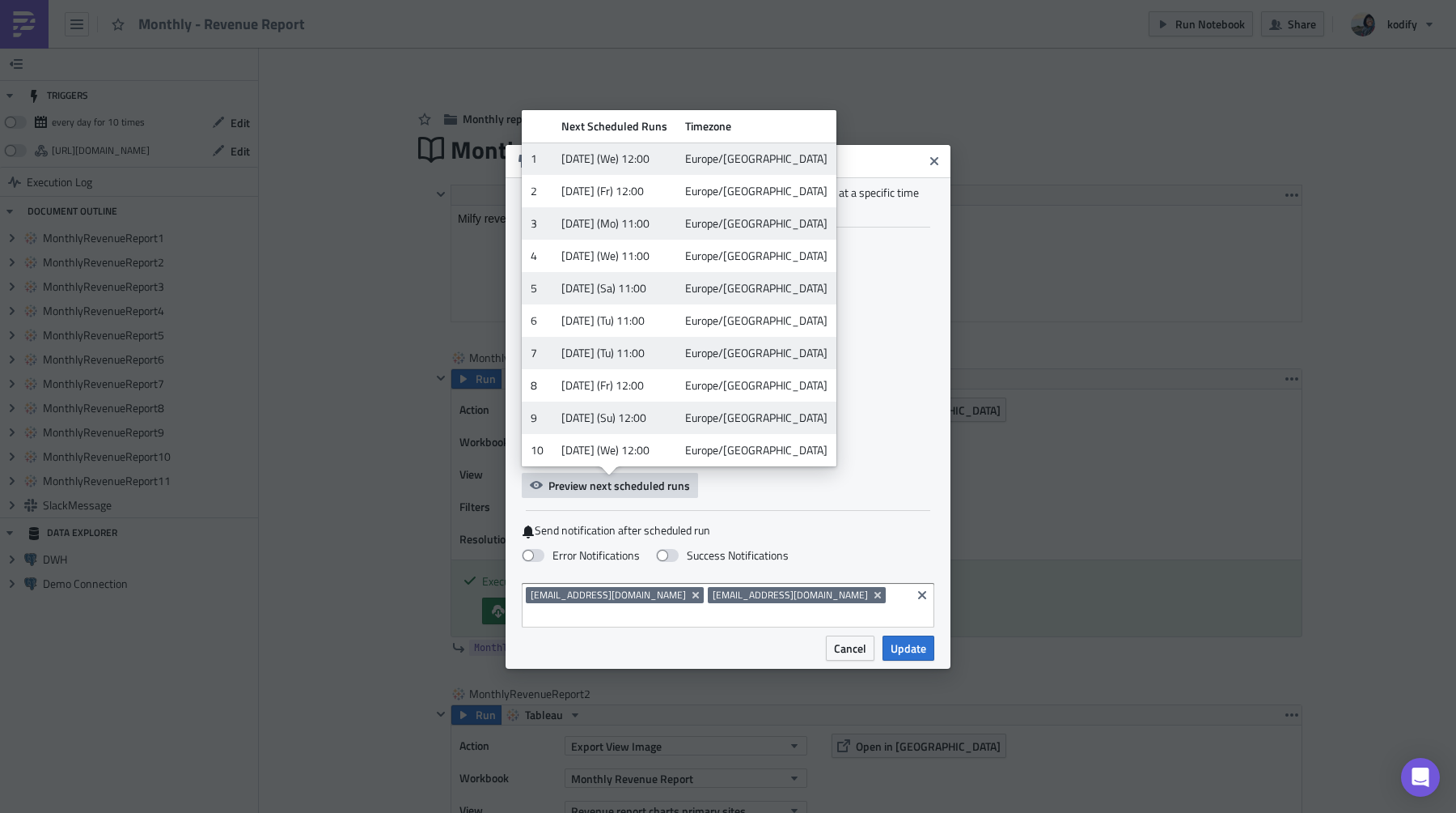
click at [865, 291] on div "Repeat: Monthly" at bounding box center [728, 289] width 412 height 25
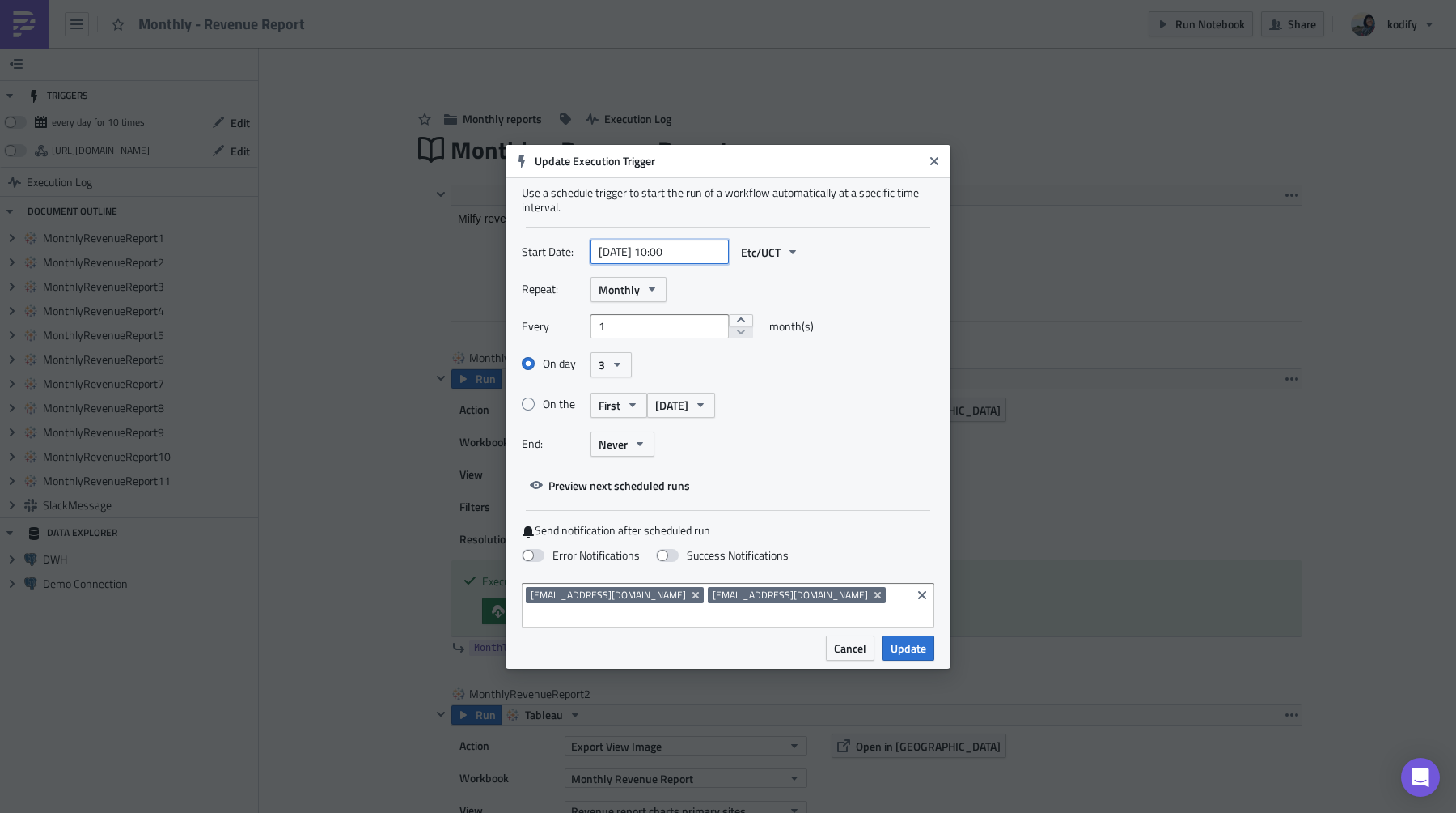
click at [670, 264] on input "[DATE] 10:00" at bounding box center [659, 252] width 138 height 25
select select "8"
select select "2025"
type input "[DATE] 08:00"
click at [900, 406] on div "On the First [DATE]" at bounding box center [728, 405] width 412 height 29
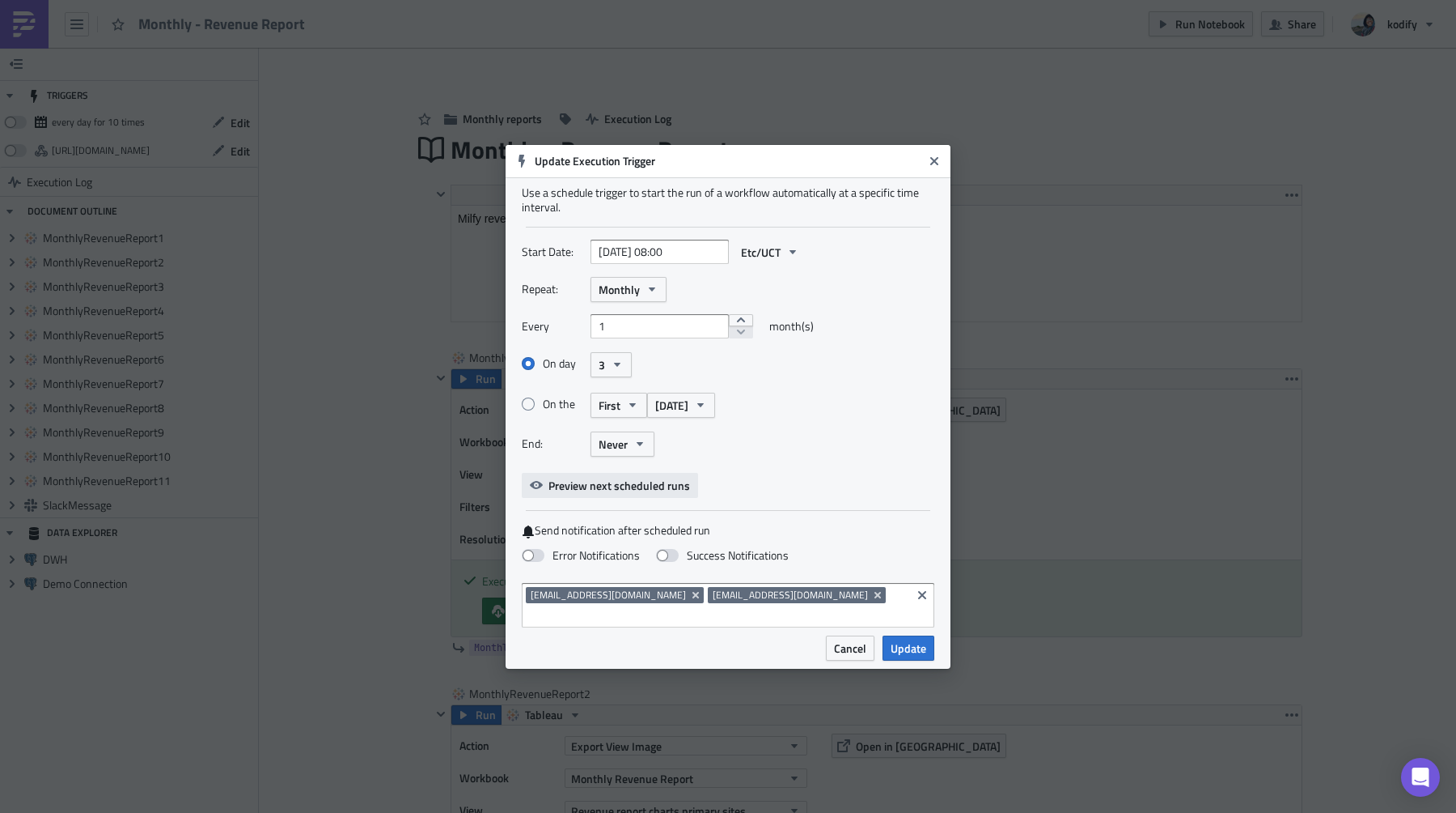
click at [595, 494] on span "Preview next scheduled runs" at bounding box center [619, 485] width 141 height 17
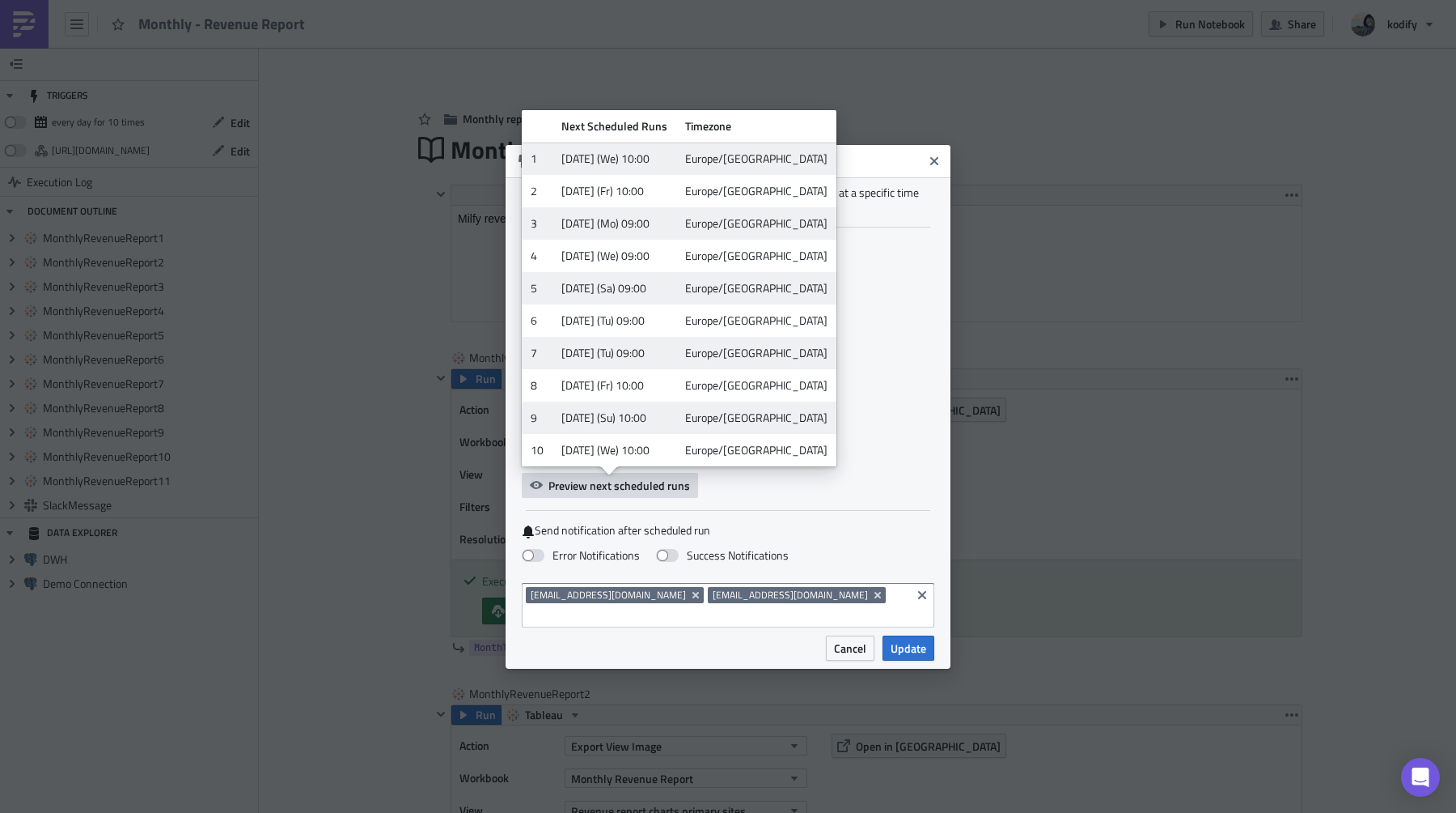
click at [865, 369] on div "On day 3" at bounding box center [728, 364] width 412 height 29
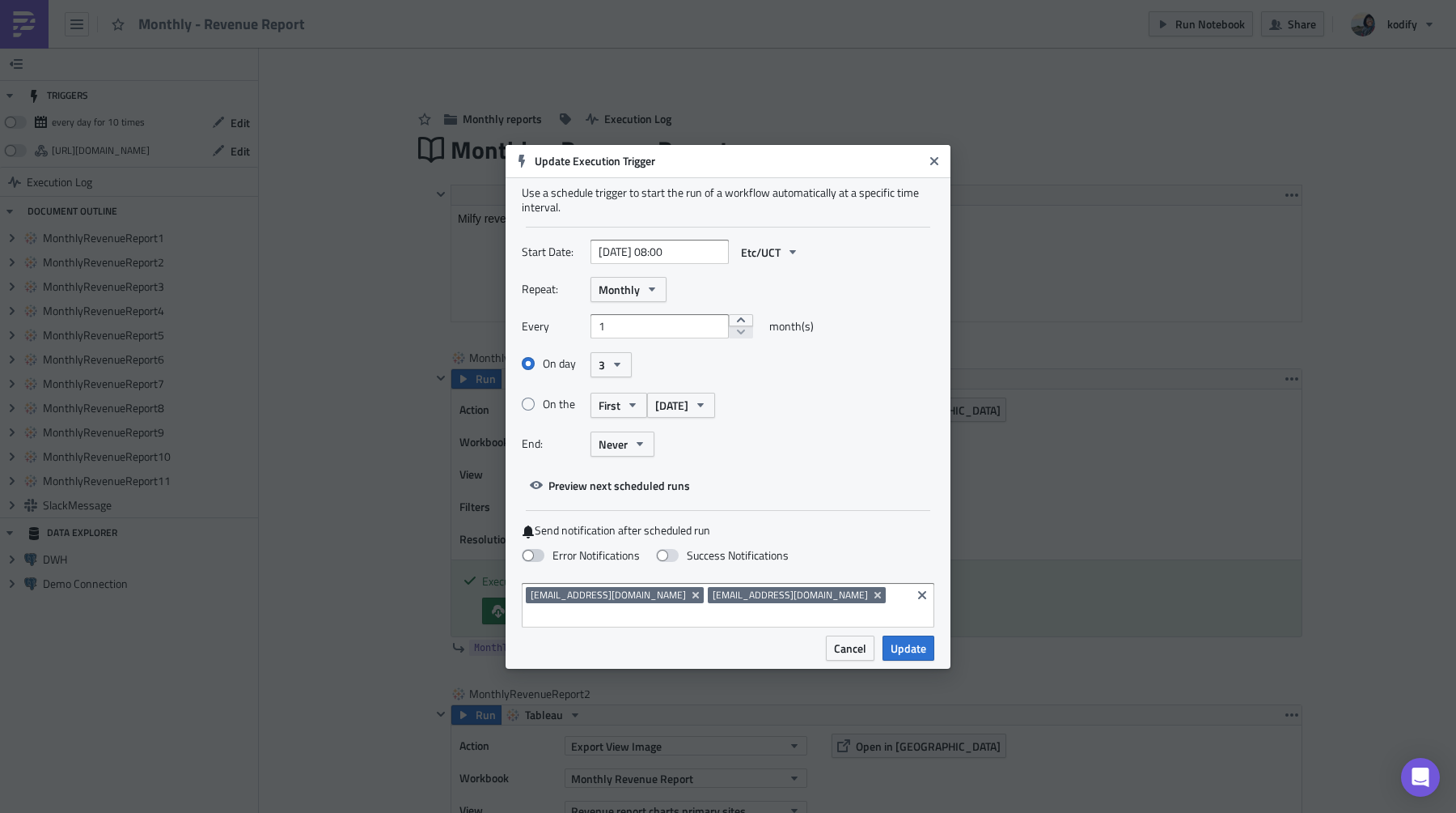
click at [537, 562] on span at bounding box center [533, 556] width 23 height 13
click at [14, 13] on input "Error Notifications" at bounding box center [8, 7] width 11 height 11
checkbox input "true"
click at [906, 642] on span "Update" at bounding box center [909, 648] width 36 height 17
